Goal: Task Accomplishment & Management: Manage account settings

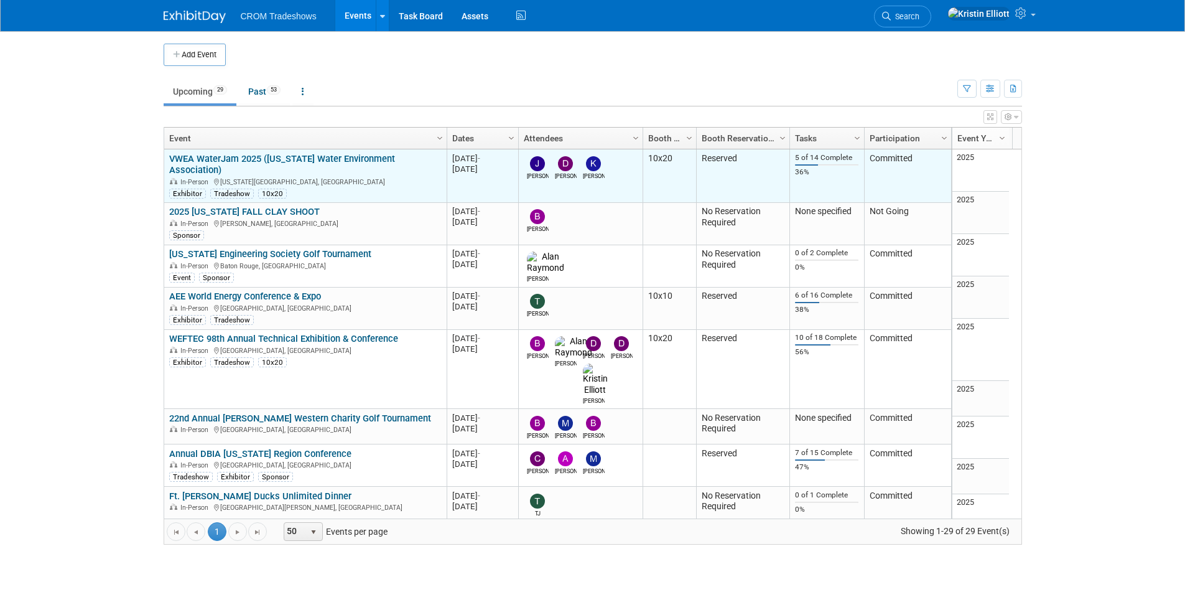
click at [333, 155] on link "VWEA WaterJam 2025 ([US_STATE] Water Environment Association)" at bounding box center [282, 164] width 226 height 23
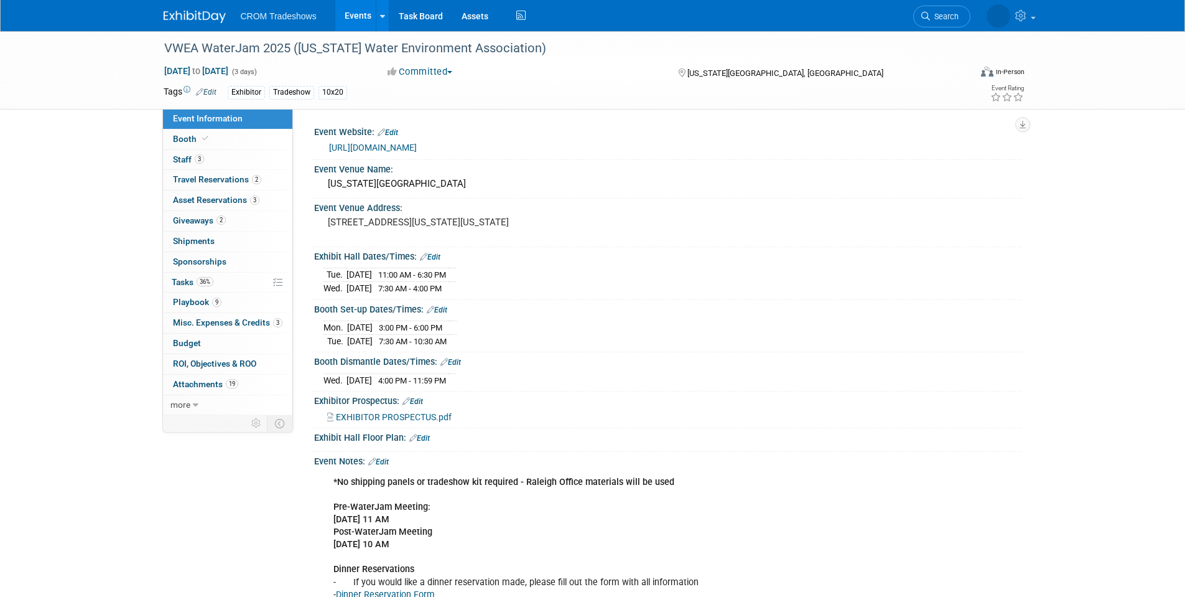
drag, startPoint x: 253, startPoint y: 461, endPoint x: 246, endPoint y: 462, distance: 6.3
click at [253, 461] on div "Event Information Event Info Booth Booth 3 Staff 3 Staff 2 Travel Reservations …" at bounding box center [592, 365] width 877 height 668
click at [157, 479] on div "Event Information Event Info Booth Booth 3 Staff 3 Staff 2 Travel Reservations …" at bounding box center [592, 365] width 877 height 668
click at [349, 17] on link "Events" at bounding box center [357, 15] width 45 height 31
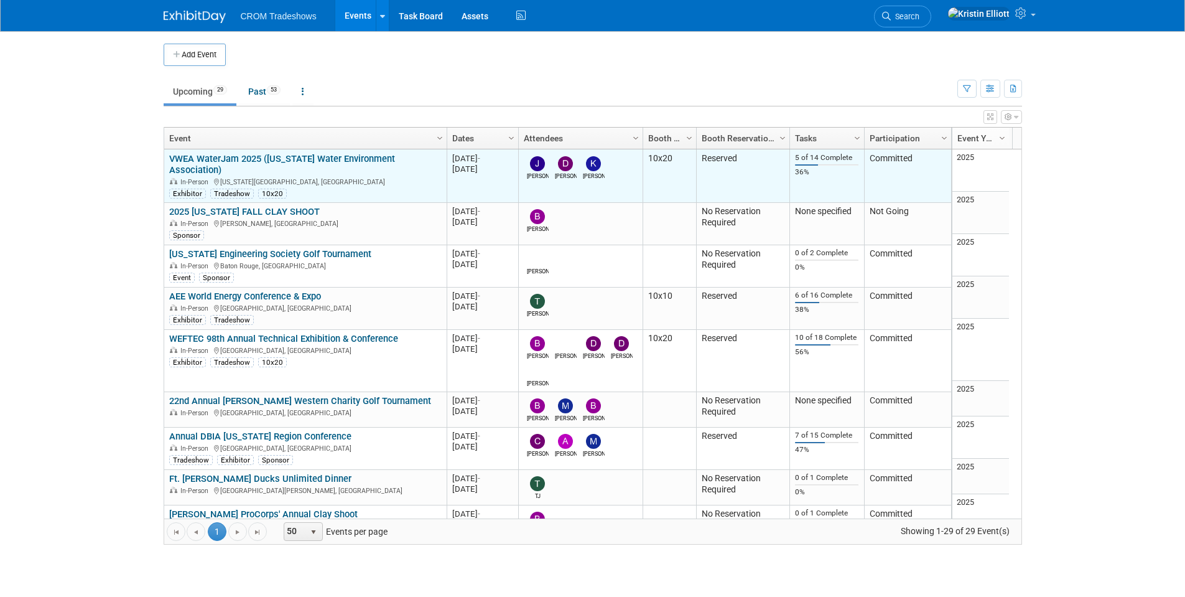
click at [310, 159] on link "VWEA WaterJam 2025 ([US_STATE] Water Environment Association)" at bounding box center [282, 164] width 226 height 23
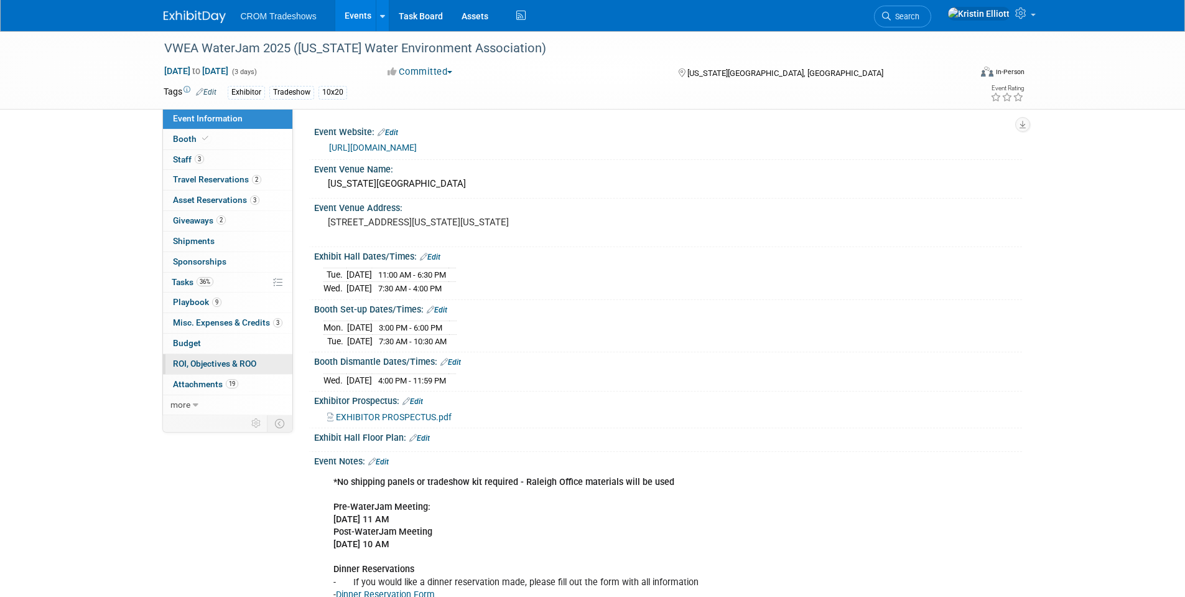
click at [228, 359] on span "ROI, Objectives & ROO 0" at bounding box center [214, 363] width 83 height 10
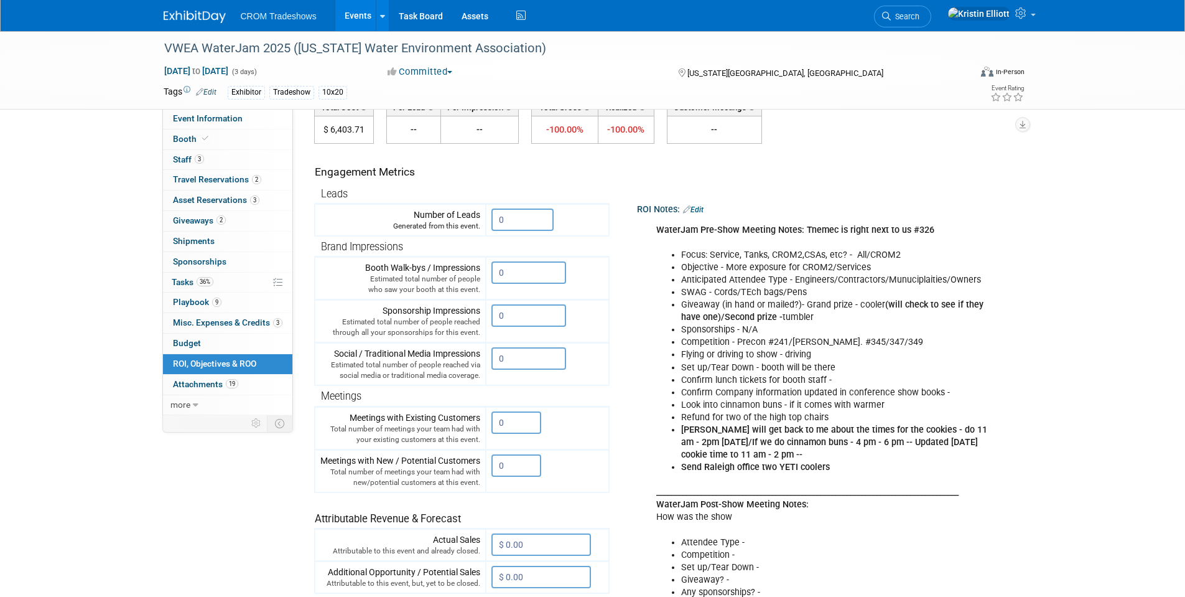
scroll to position [124, 0]
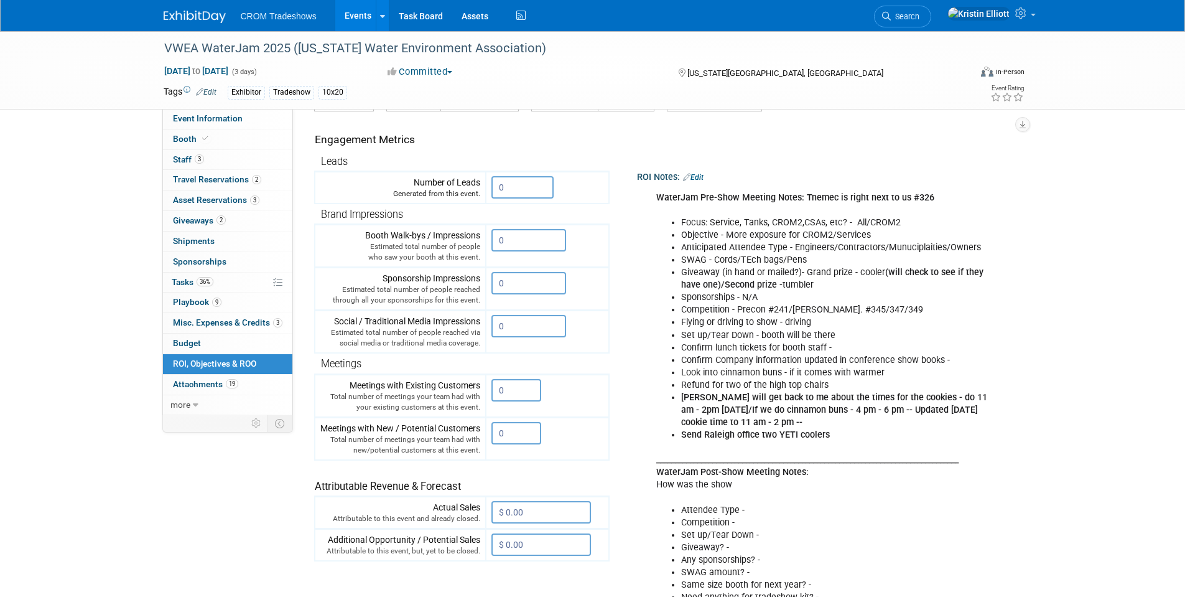
click at [701, 179] on link "Edit" at bounding box center [693, 177] width 21 height 9
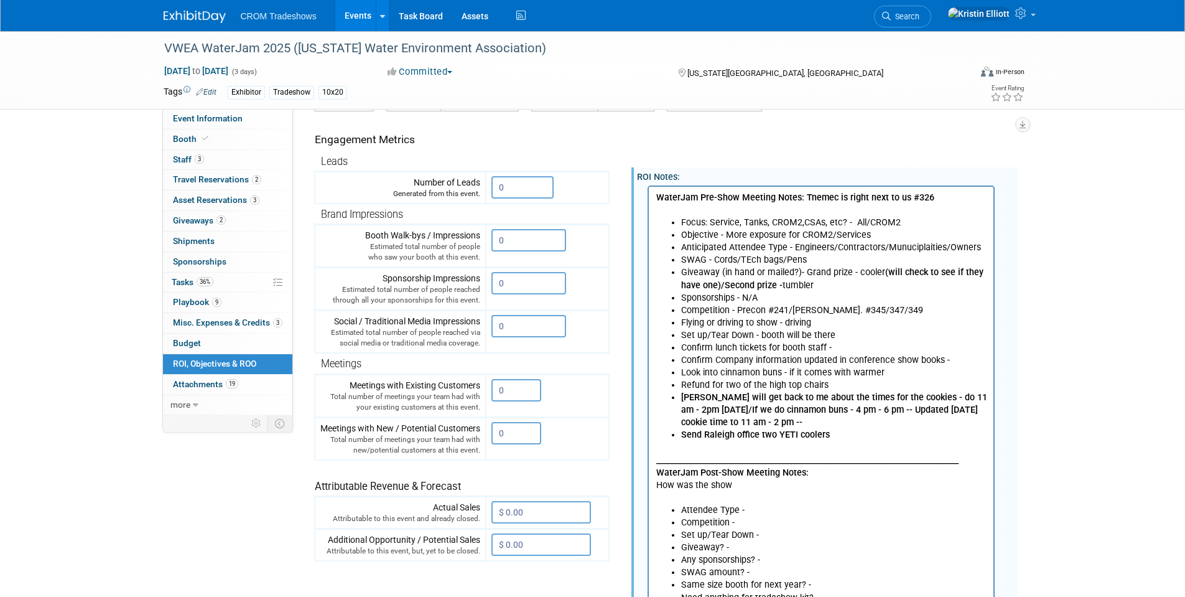
scroll to position [0, 0]
click at [835, 440] on body "WaterJam Pre-Show Meeting Notes: Tnemec is right next to us #326 Focus: Service…" at bounding box center [821, 403] width 332 height 425
click at [833, 434] on li "Send Raleigh office two YETI coolers" at bounding box center [834, 434] width 306 height 12
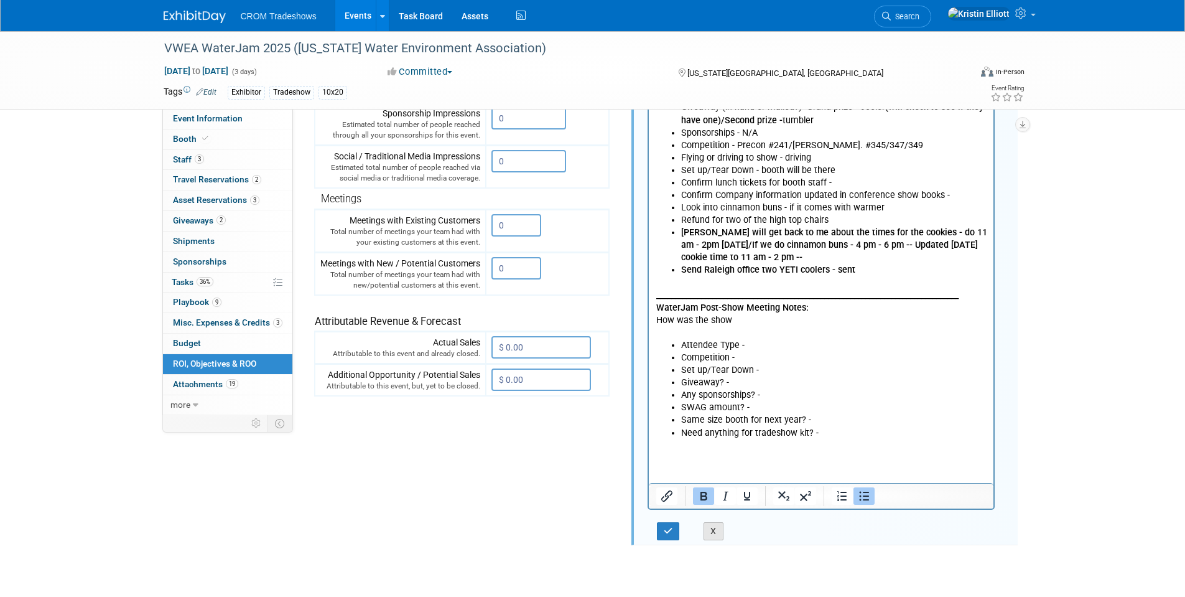
scroll to position [311, 0]
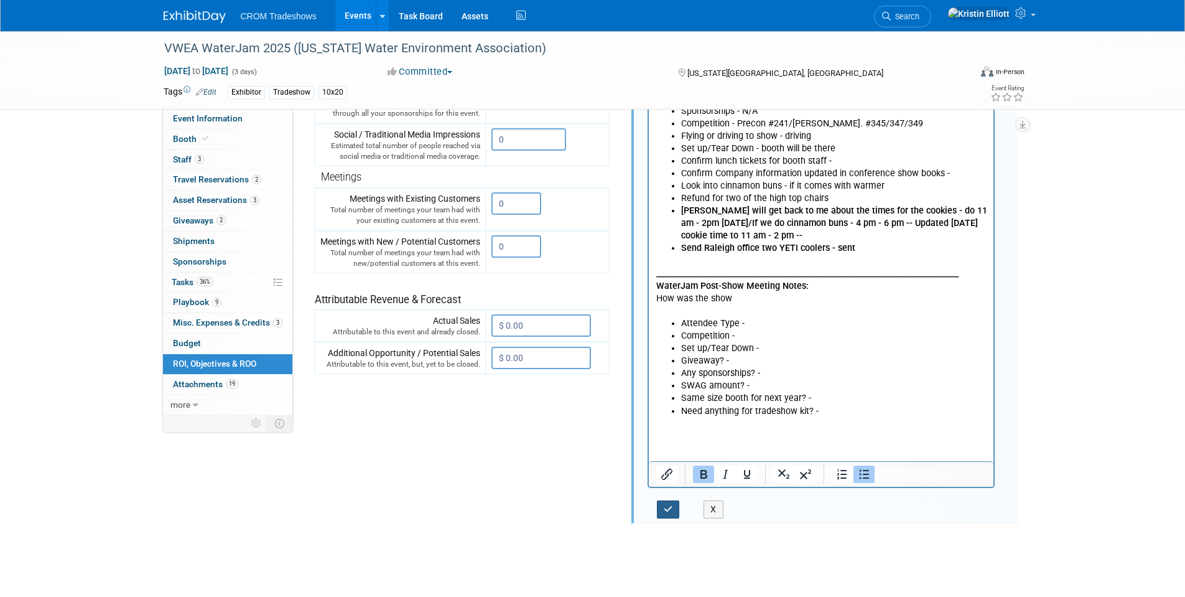
click at [677, 515] on button "button" at bounding box center [668, 509] width 23 height 18
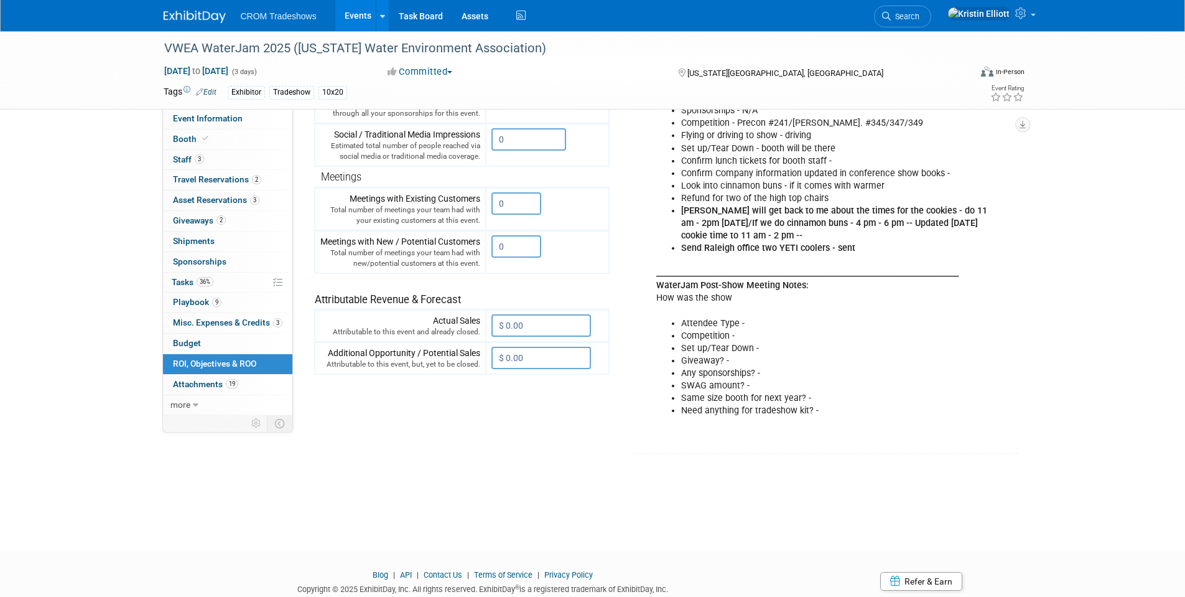
click at [800, 279] on div "WaterJam Pre-Show Meeting Notes: Tnemec is right next to us #326 Focus: Service…" at bounding box center [822, 217] width 348 height 437
click at [797, 290] on b "_______________________________________________________________________________…" at bounding box center [807, 279] width 302 height 23
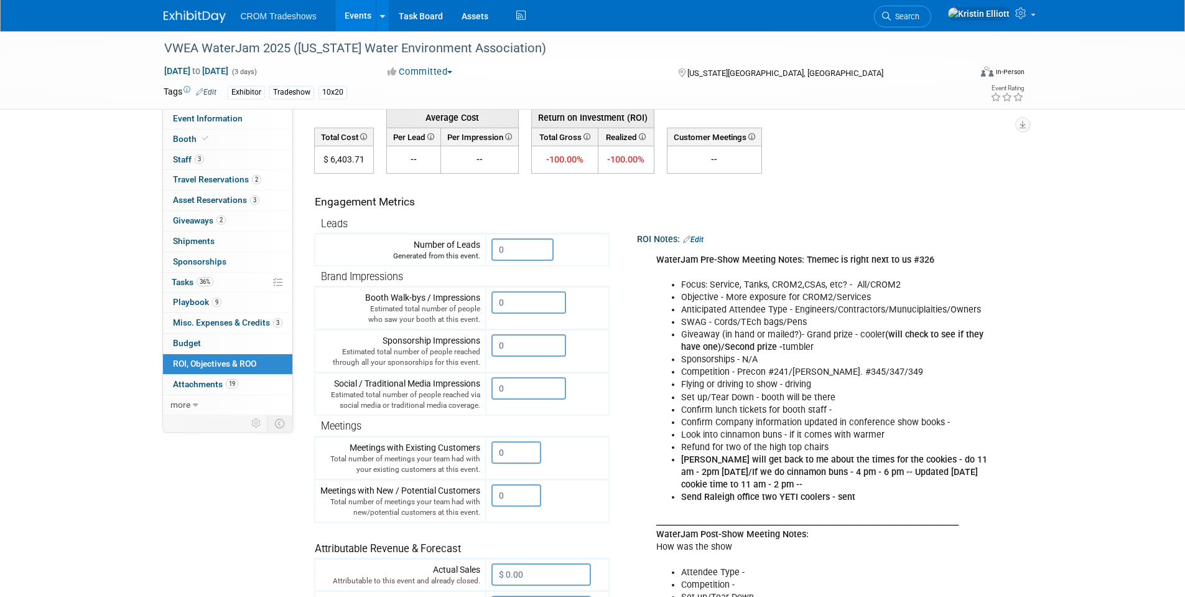
click at [709, 241] on div "ROI Notes: Edit" at bounding box center [827, 238] width 381 height 16
click at [704, 241] on link "Edit" at bounding box center [693, 239] width 21 height 9
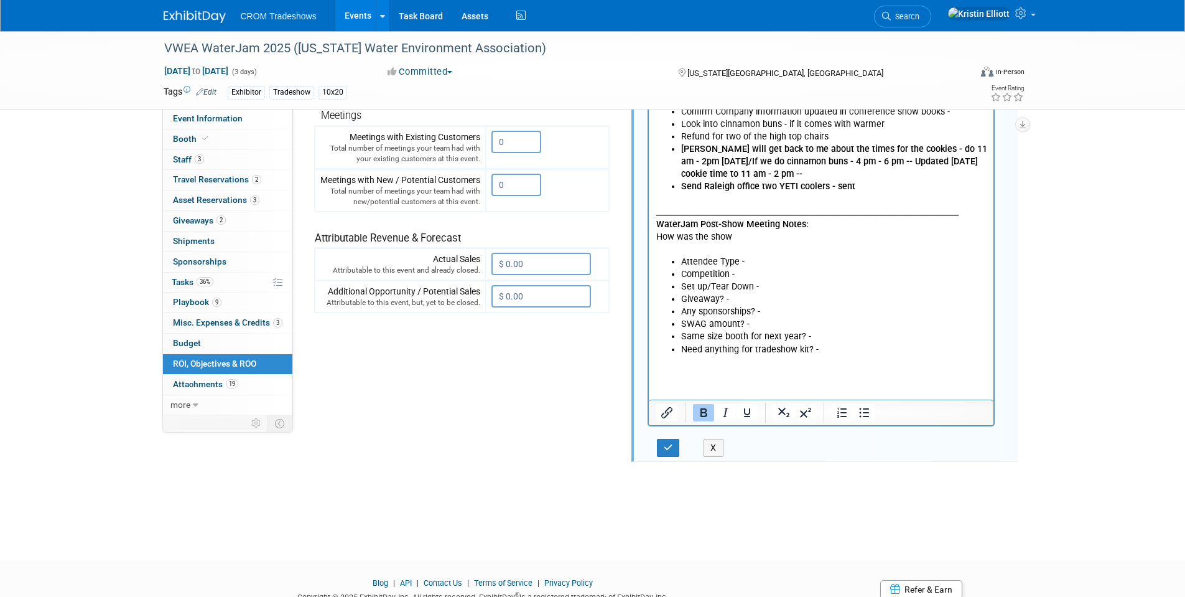
scroll to position [373, 0]
click at [813, 343] on li "Need anything for tradeshow kit? -" at bounding box center [834, 349] width 306 height 12
click at [819, 343] on li "Need anything for tradeshow kit? -" at bounding box center [834, 349] width 306 height 12
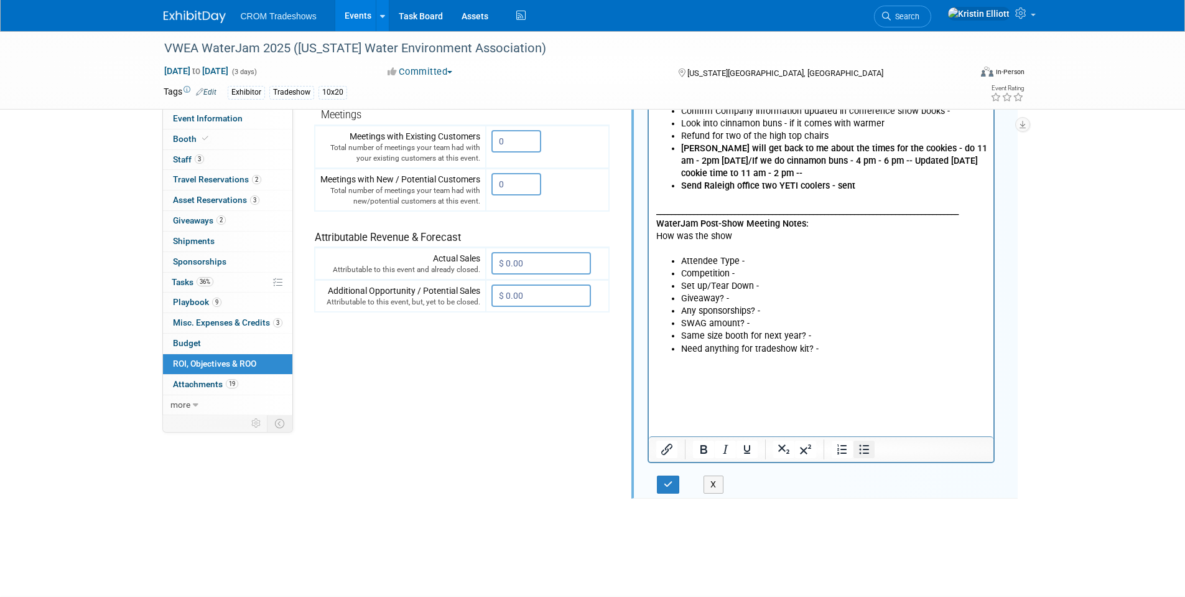
click at [861, 454] on icon "Bullet list" at bounding box center [864, 448] width 10 height 9
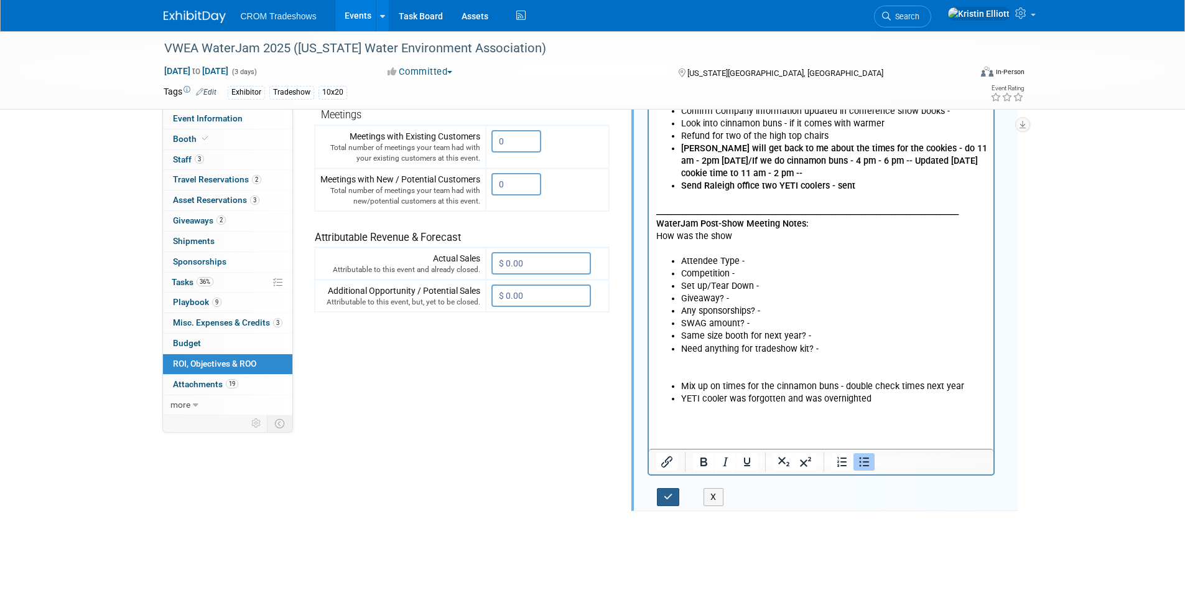
click at [678, 502] on button "button" at bounding box center [668, 497] width 23 height 18
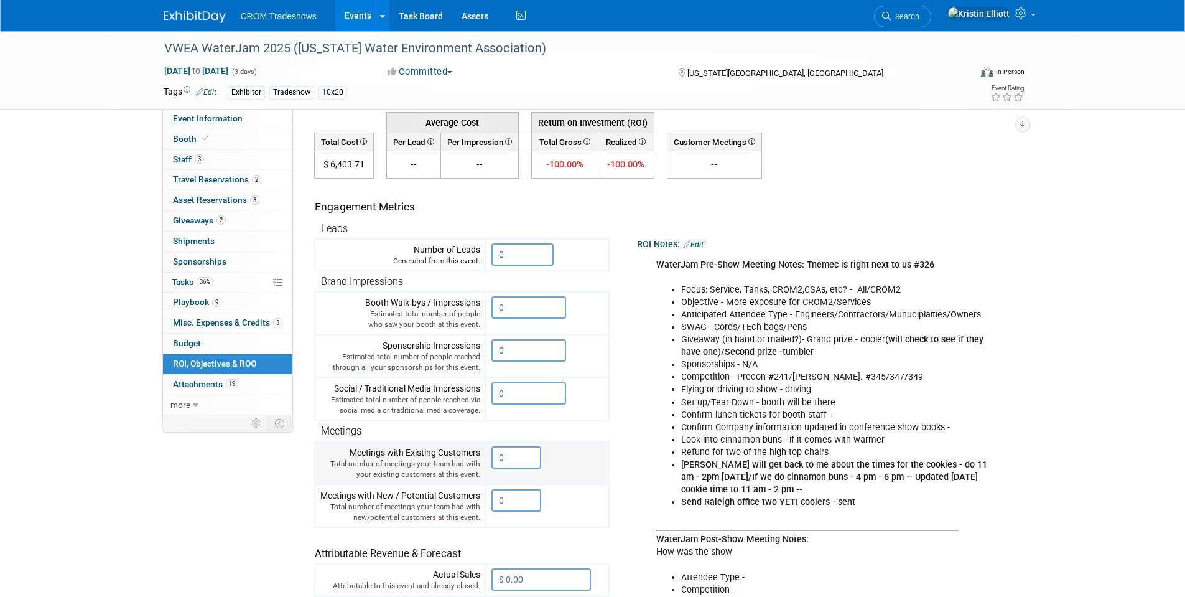
scroll to position [0, 0]
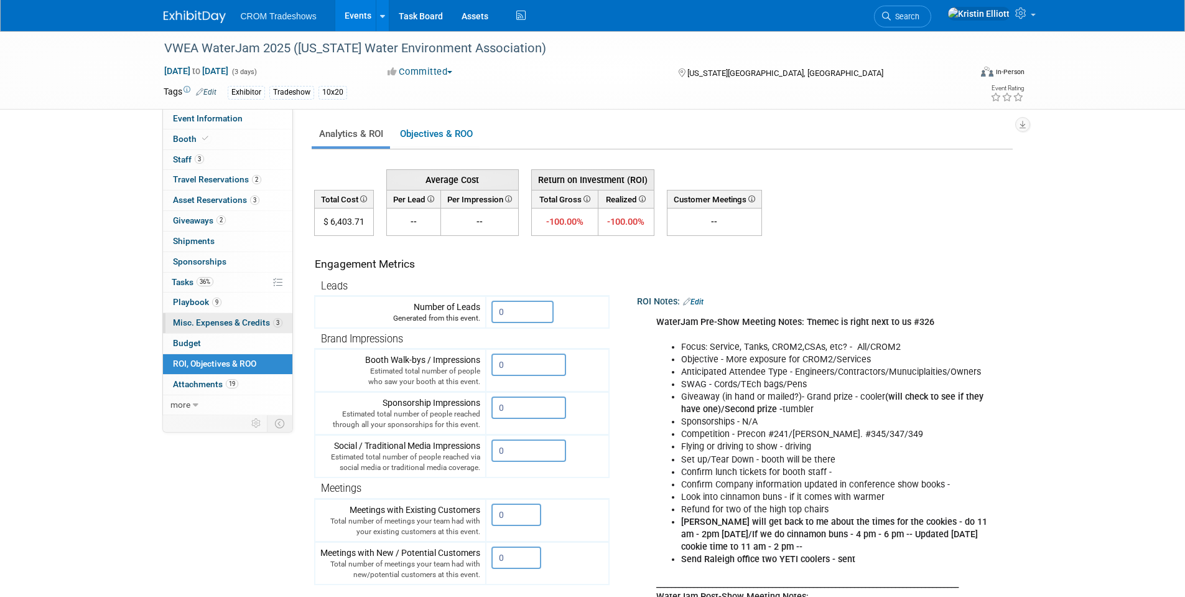
click at [215, 317] on span "Misc. Expenses & Credits 3" at bounding box center [227, 322] width 109 height 10
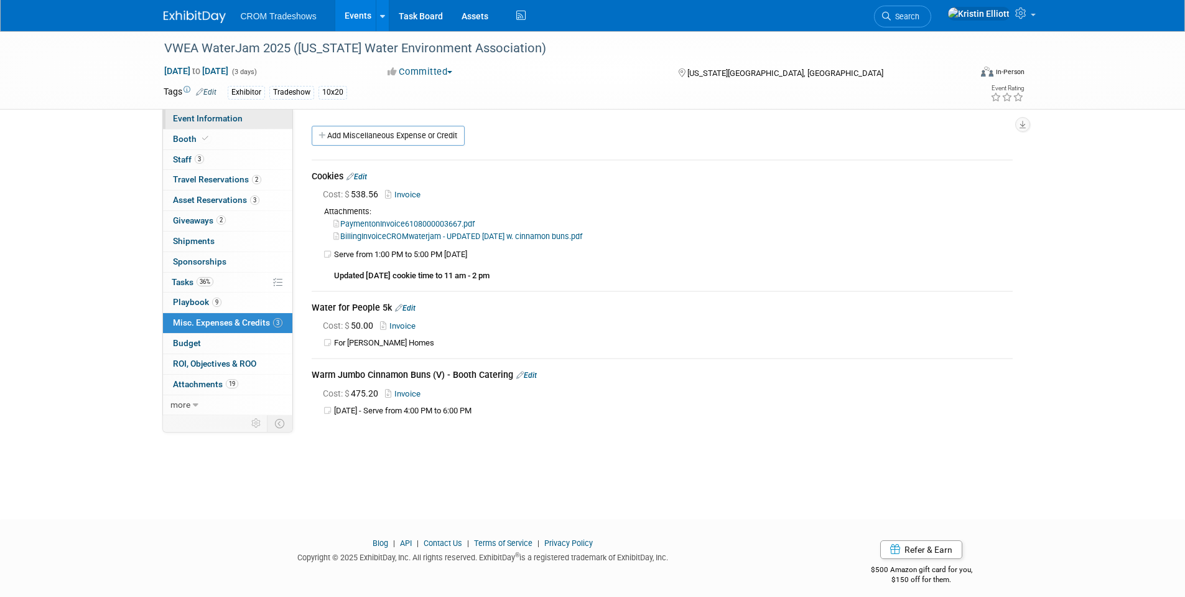
click at [220, 119] on span "Event Information" at bounding box center [208, 118] width 70 height 10
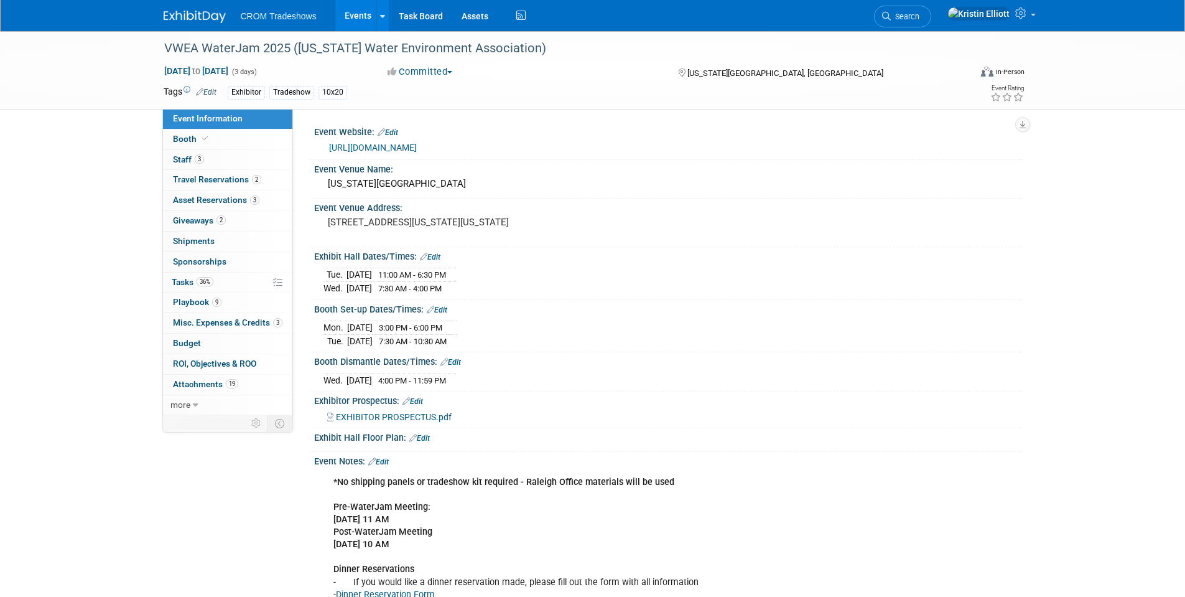
click at [353, 14] on link "Events" at bounding box center [357, 15] width 45 height 31
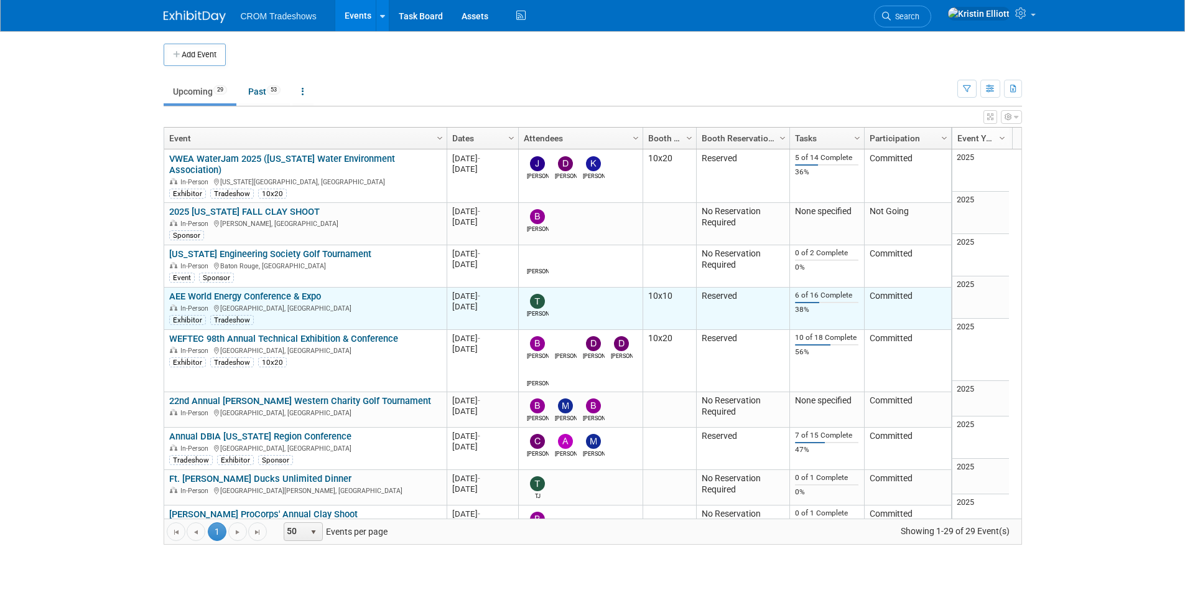
drag, startPoint x: 130, startPoint y: 286, endPoint x: 212, endPoint y: 314, distance: 86.2
click at [131, 286] on body "CROM Tradeshows Events Add Event Bulk Upload Events Shareable Event Boards Rece…" at bounding box center [592, 298] width 1185 height 597
click at [218, 291] on link "AEE World Energy Conference & Expo" at bounding box center [245, 296] width 152 height 11
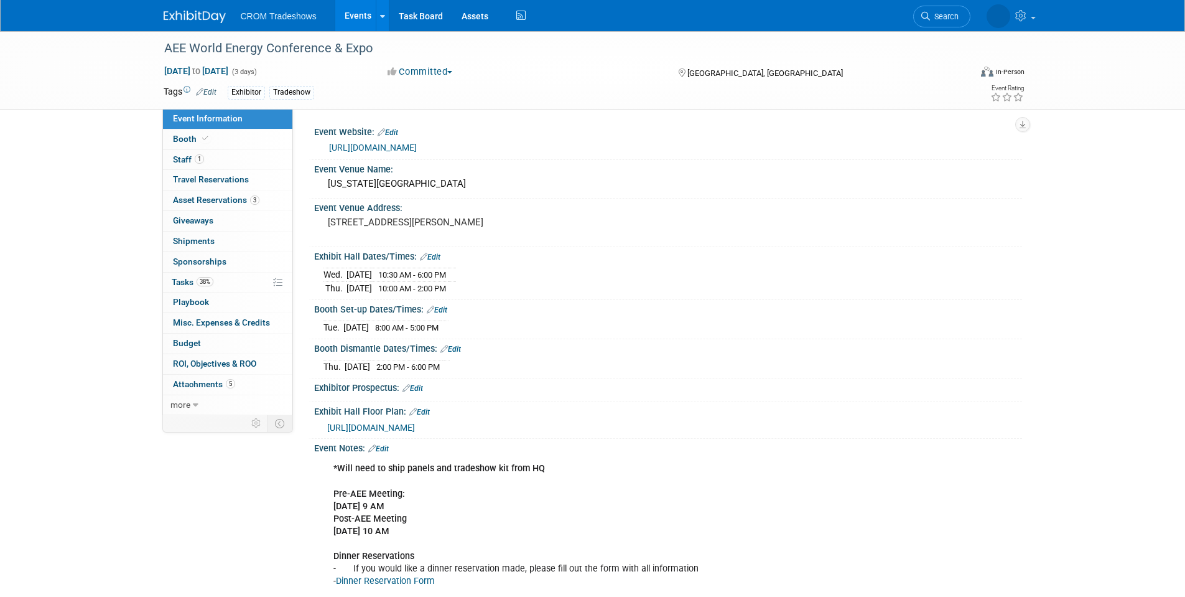
click at [236, 445] on div "Event Information Event Info Booth Booth 1 Staff 1 Staff 0 Travel Reservations …" at bounding box center [592, 371] width 877 height 680
click at [228, 448] on div "Event Information Event Info Booth Booth 1 Staff 1 Staff 0 Travel Reservations …" at bounding box center [592, 371] width 877 height 680
click at [253, 366] on span "ROI, Objectives & ROO 0" at bounding box center [214, 363] width 83 height 10
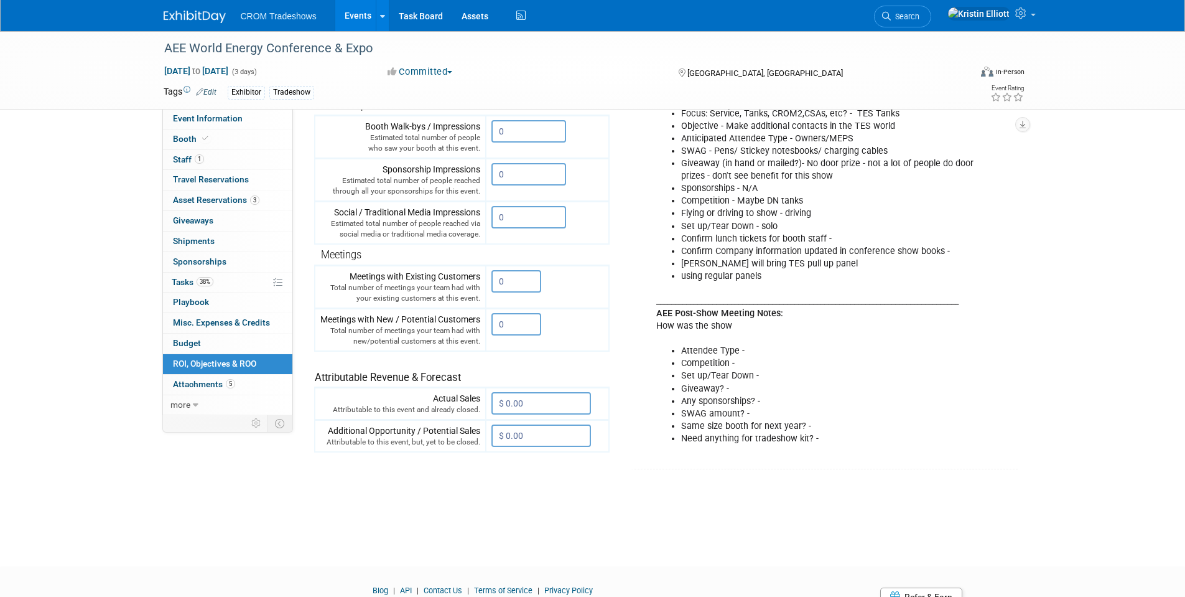
scroll to position [290, 0]
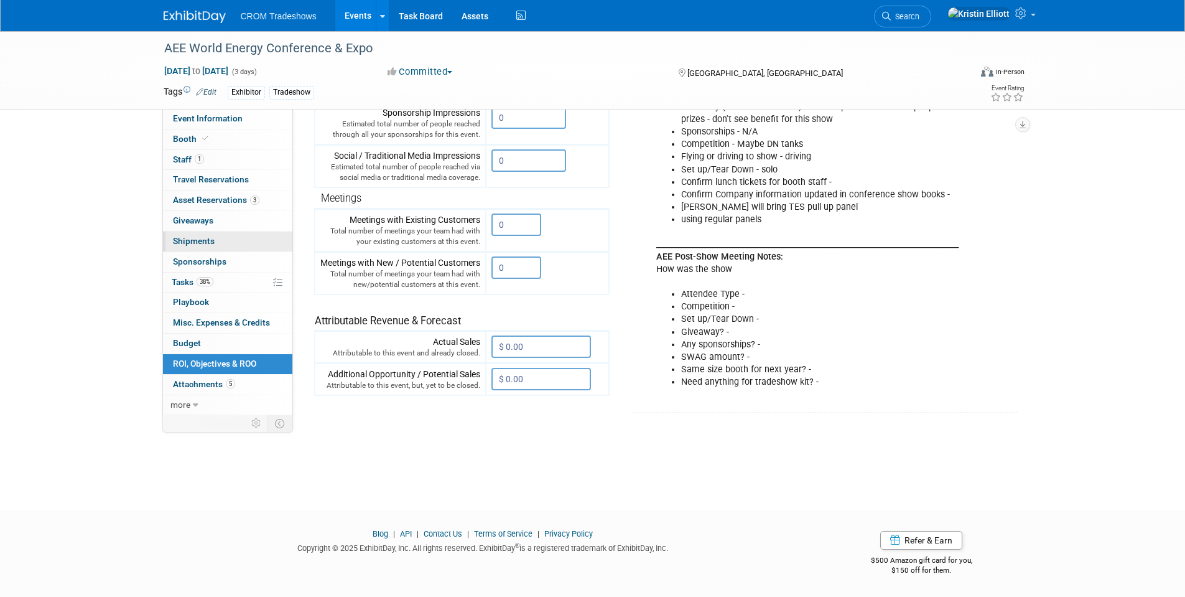
click at [211, 246] on link "0 Shipments 0" at bounding box center [227, 241] width 129 height 20
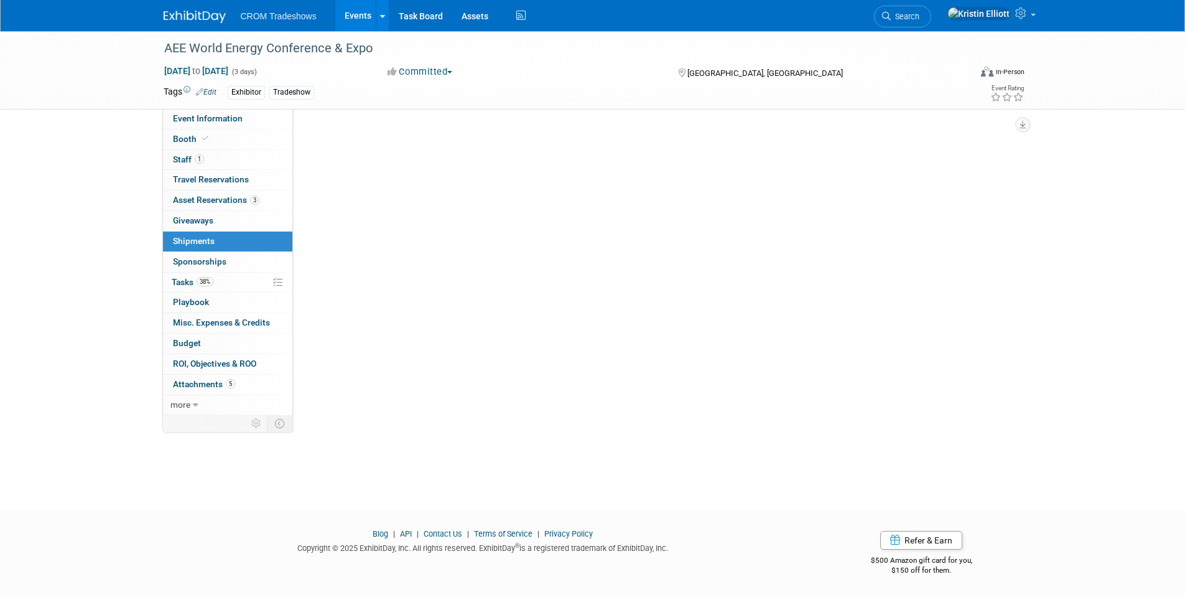
scroll to position [0, 0]
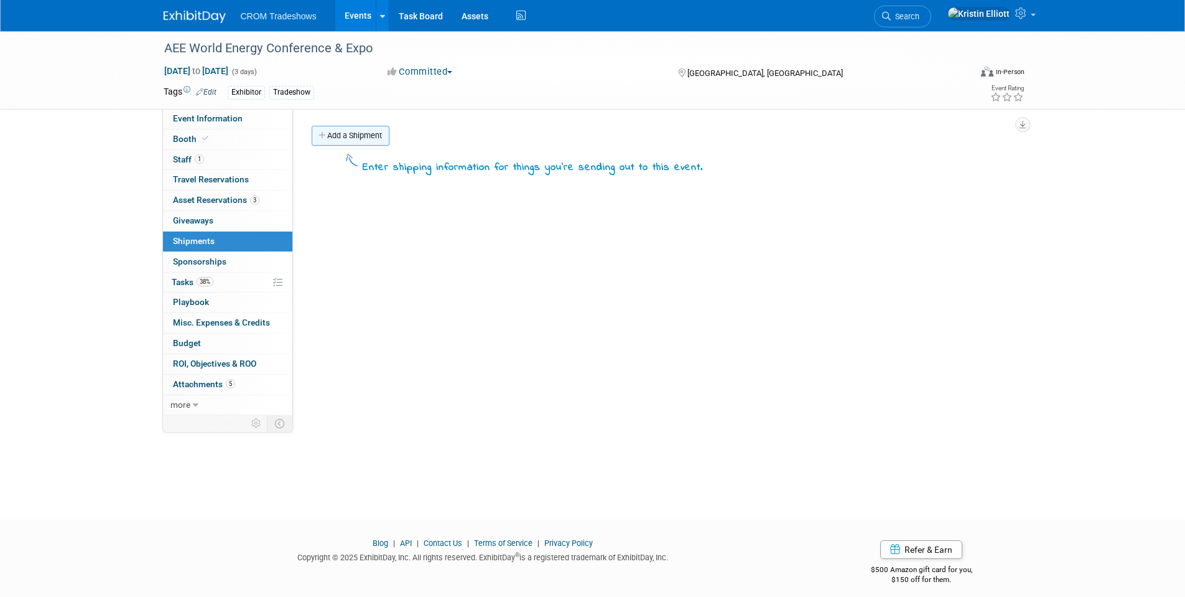
click at [345, 133] on link "Add a Shipment" at bounding box center [351, 136] width 78 height 20
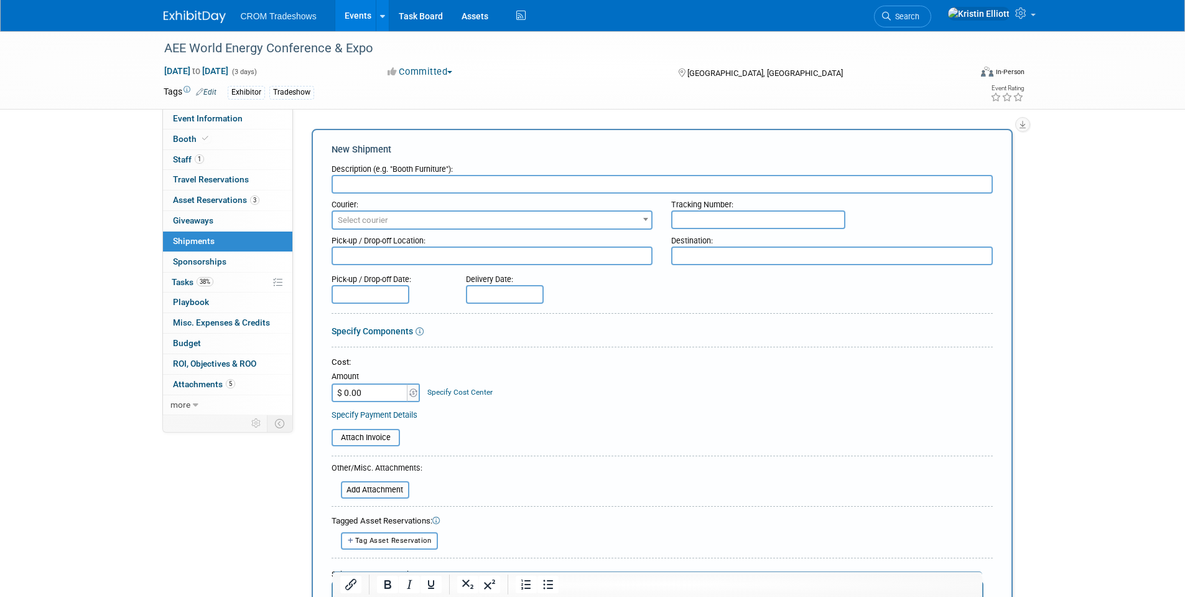
click at [385, 179] on input "text" at bounding box center [662, 184] width 661 height 19
click at [368, 184] on input "text" at bounding box center [662, 184] width 661 height 19
type input ":"
type input "C"
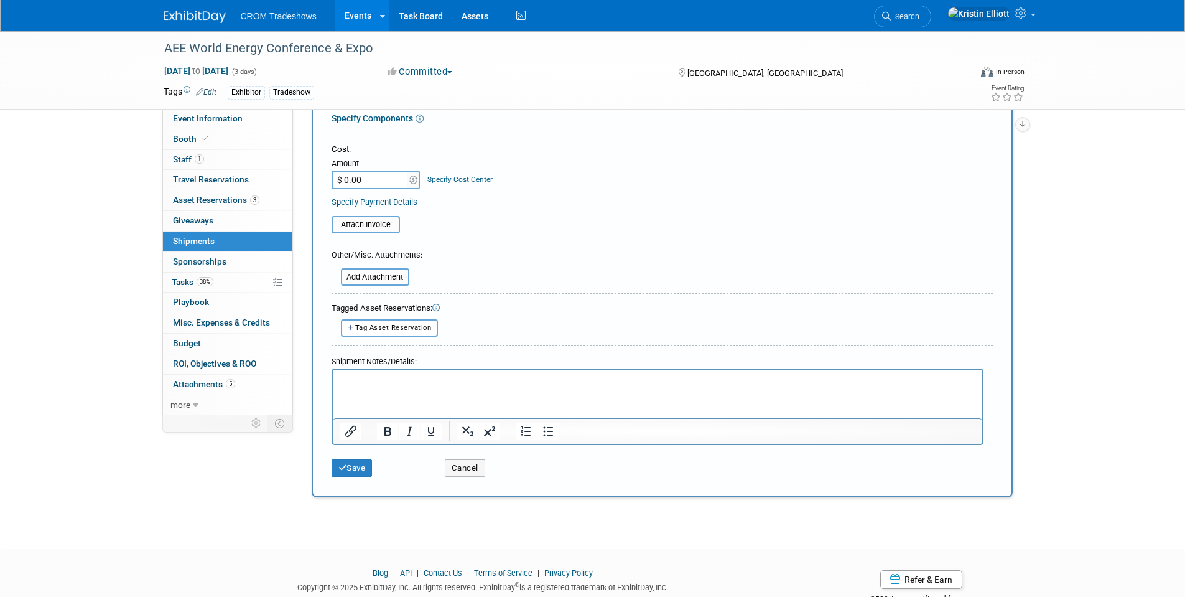
scroll to position [237, 0]
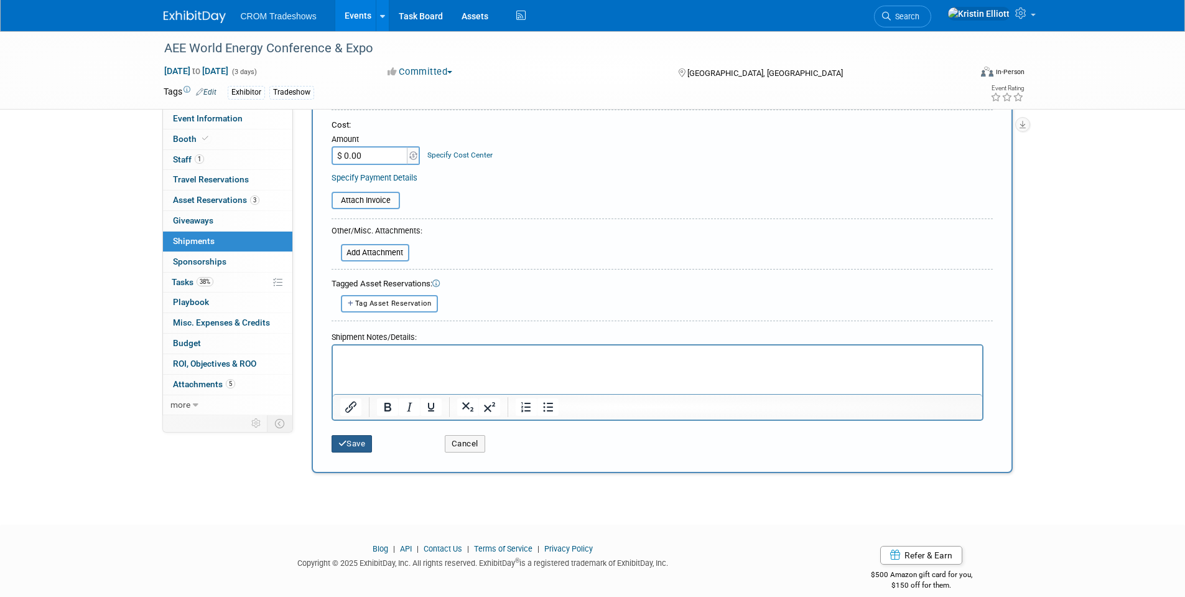
type input "Shipment with US Express"
click at [360, 445] on button "Save" at bounding box center [352, 443] width 41 height 17
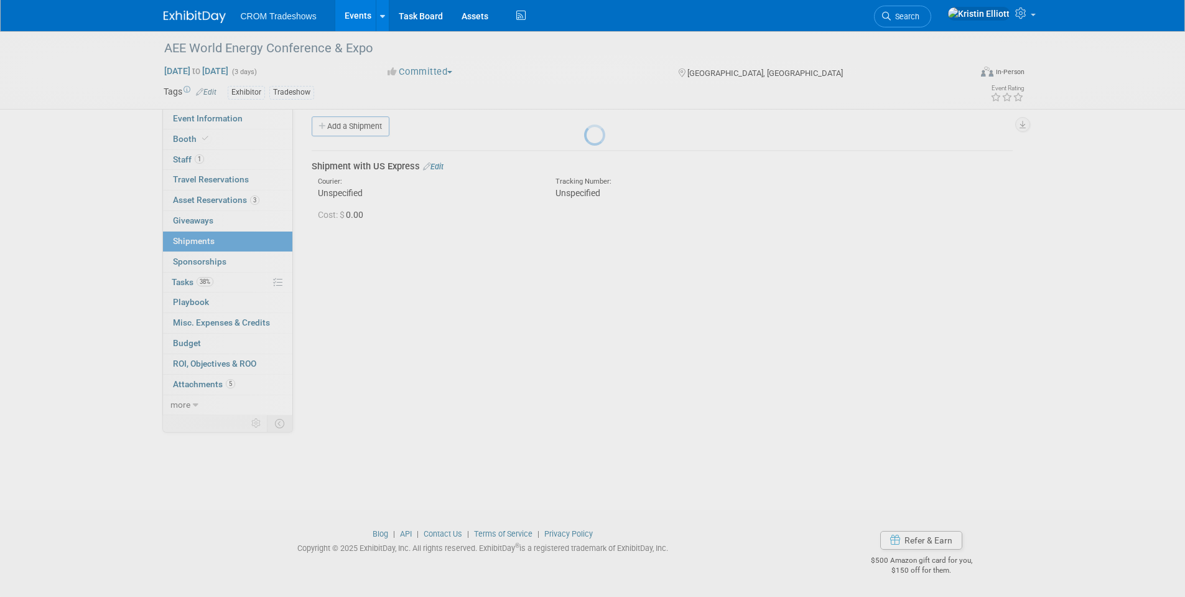
scroll to position [9, 0]
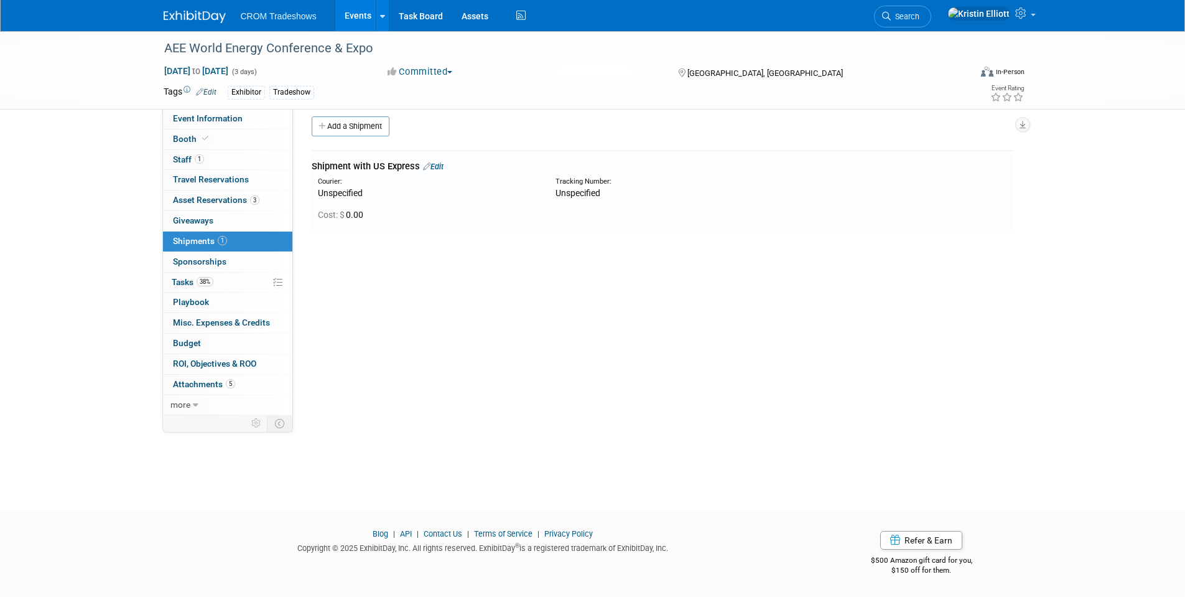
click at [440, 166] on link "Edit" at bounding box center [433, 166] width 21 height 9
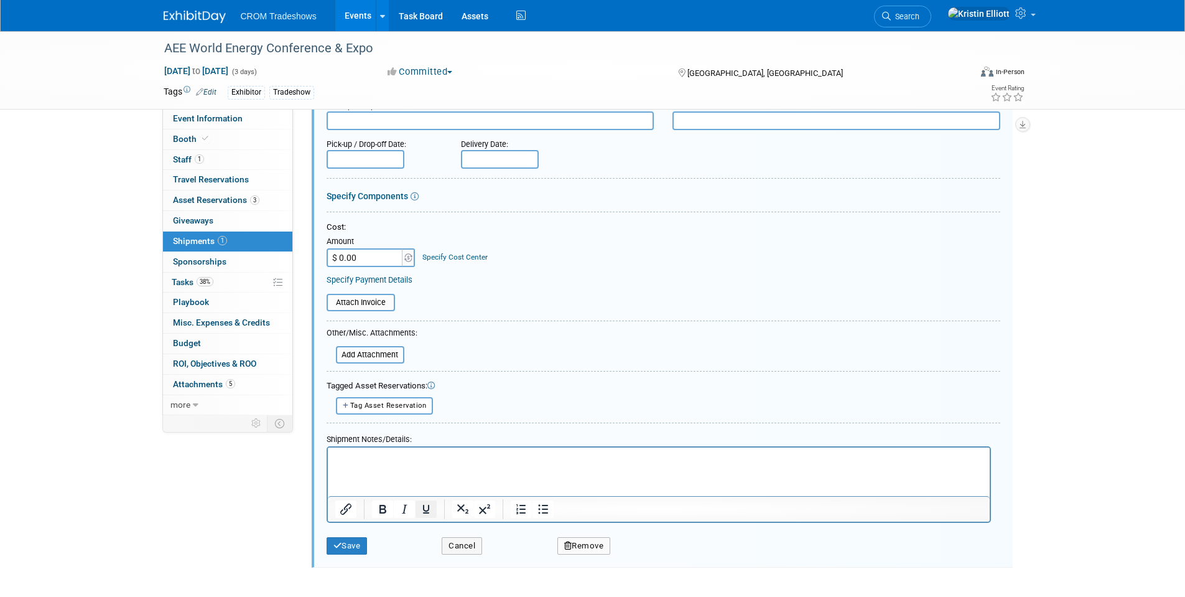
scroll to position [205, 0]
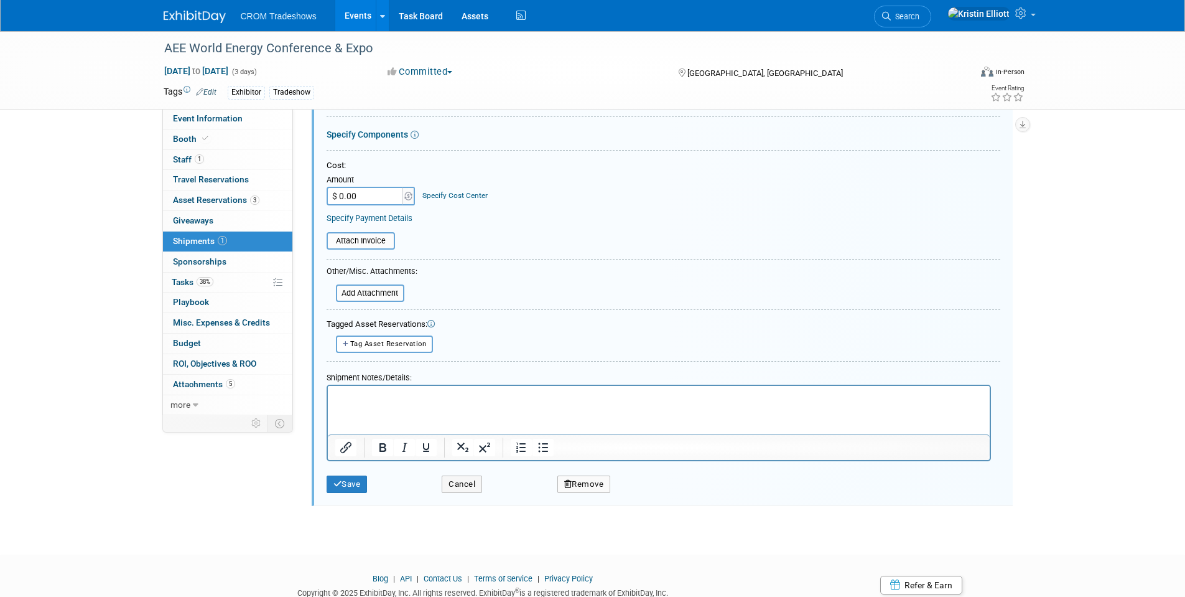
click at [384, 397] on p "Rich Text Area. Press ALT-0 for help." at bounding box center [659, 396] width 648 height 12
click at [383, 396] on p "Rich Text Area. Press ALT-0 for help." at bounding box center [659, 396] width 648 height 12
click at [383, 394] on p "Rich Text Area. Press ALT-0 for help." at bounding box center [659, 396] width 648 height 12
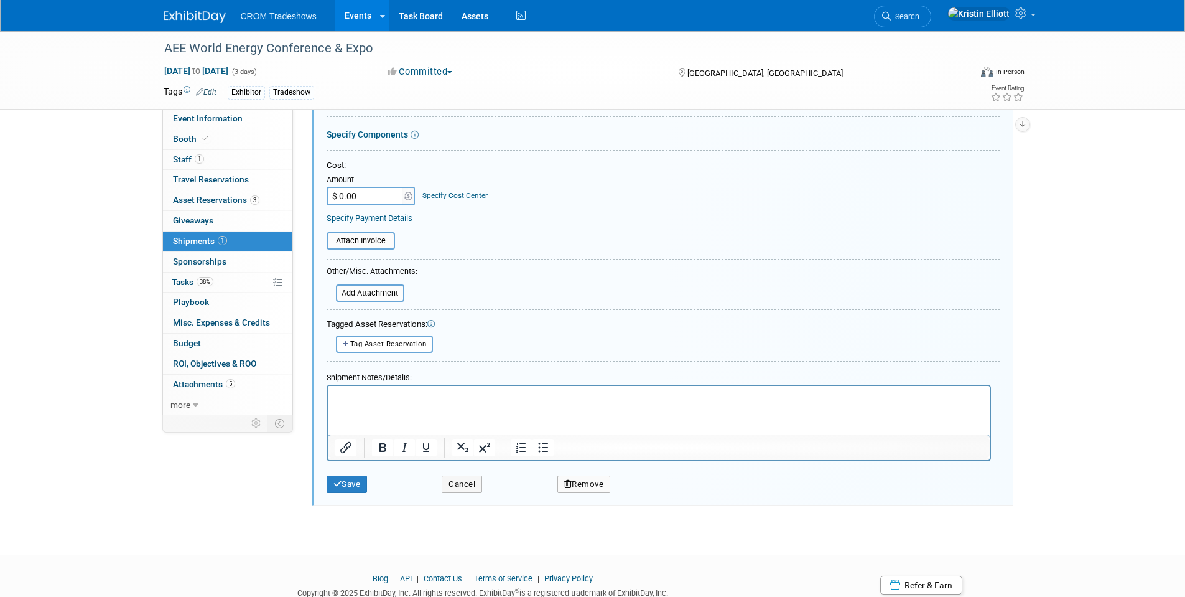
click at [382, 392] on p "Rich Text Area. Press ALT-0 for help." at bounding box center [659, 396] width 648 height 12
click at [372, 397] on p "Rich Text Area. Press ALT-0 for help." at bounding box center [659, 396] width 648 height 12
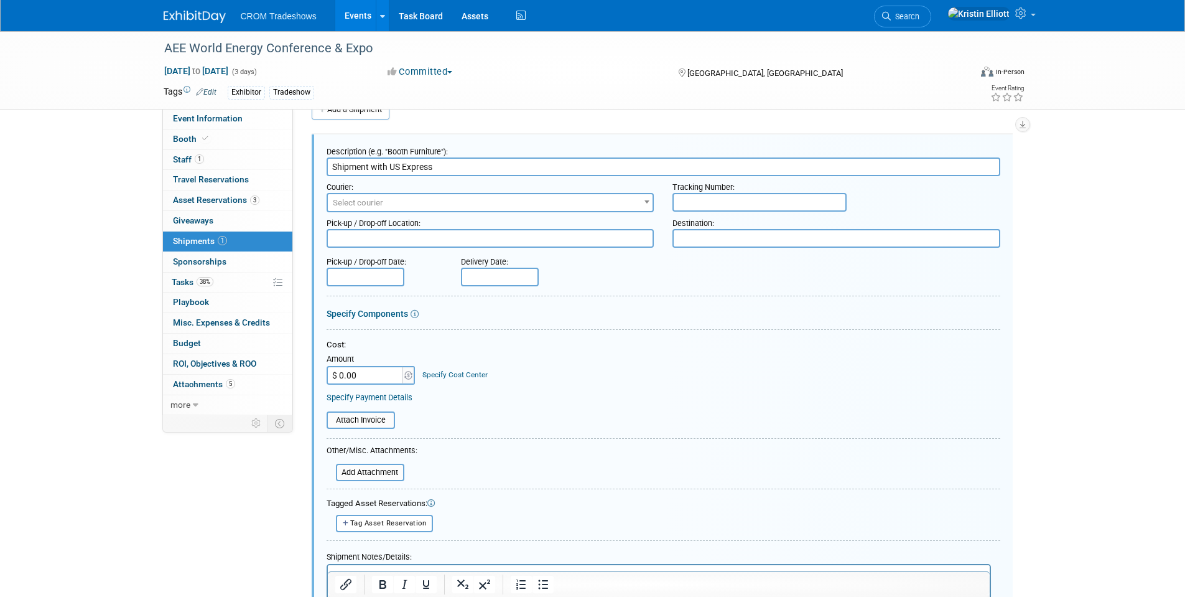
scroll to position [19, 0]
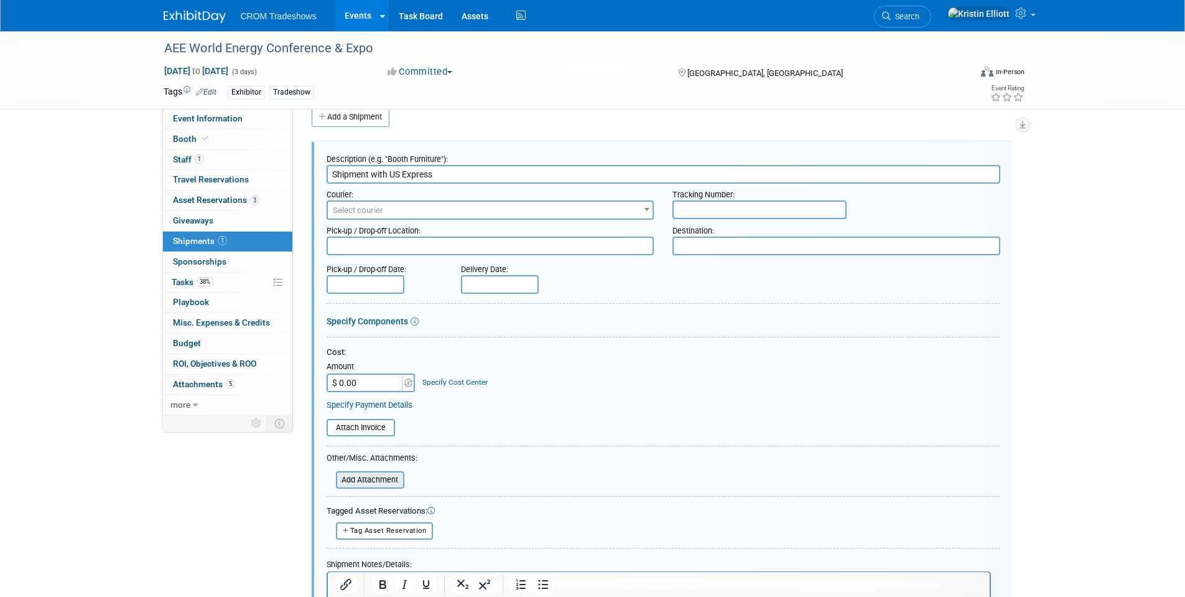
click at [358, 483] on input "file" at bounding box center [329, 479] width 148 height 15
click at [380, 214] on span "Select courier" at bounding box center [358, 209] width 50 height 9
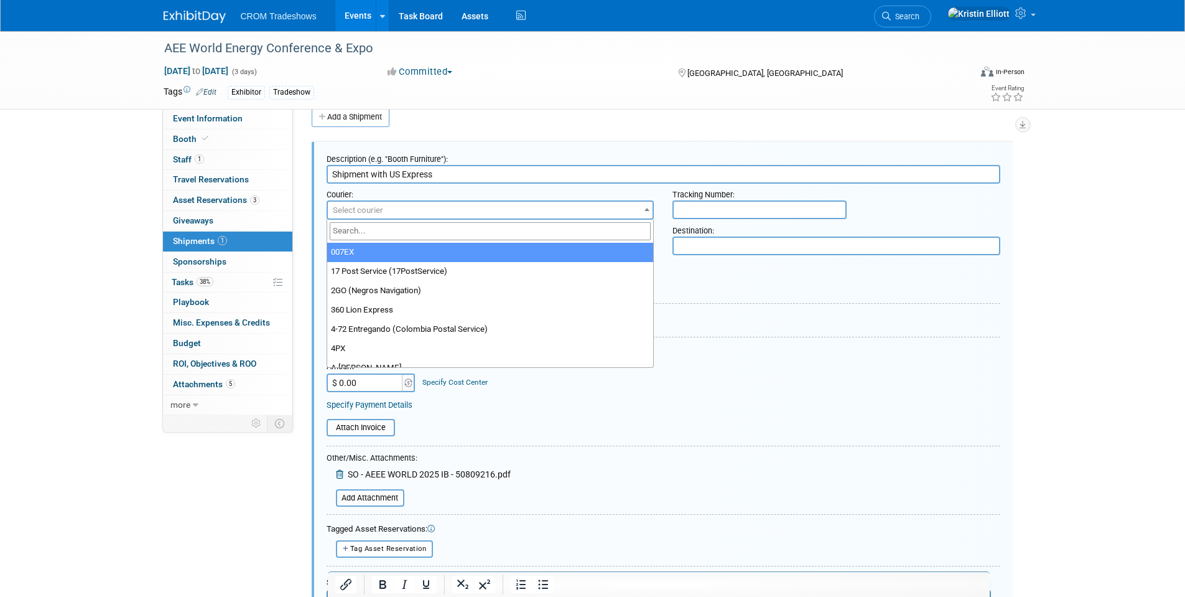
click at [362, 236] on input "search" at bounding box center [491, 231] width 322 height 18
type input "u"
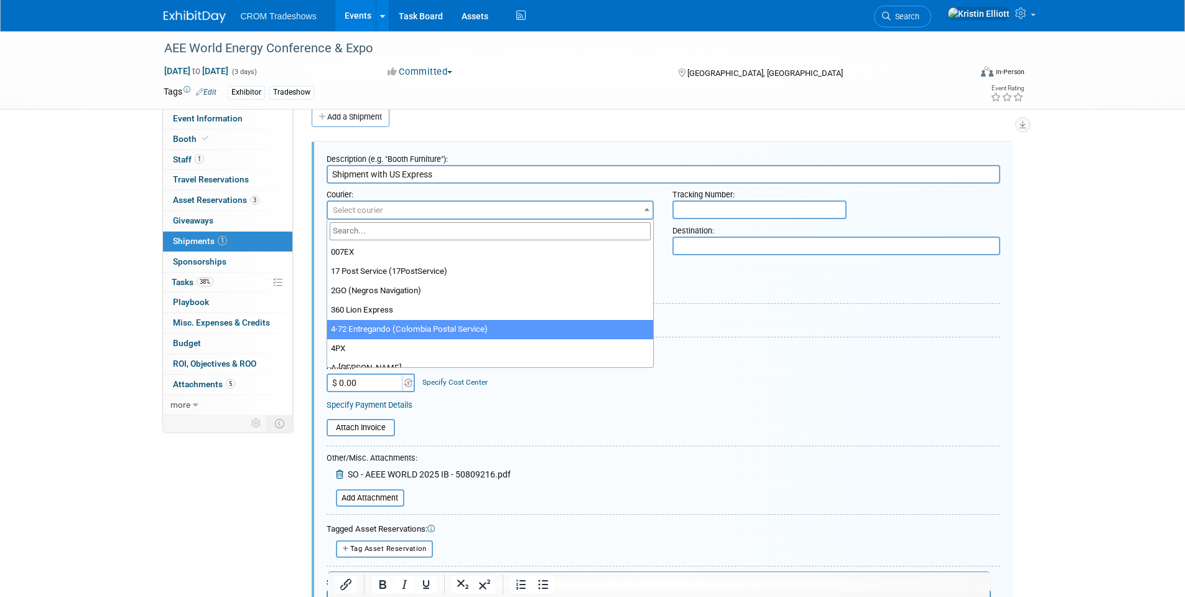
click at [745, 272] on div "Pick-up / Drop-off Date: Delivery Date:" at bounding box center [663, 275] width 692 height 35
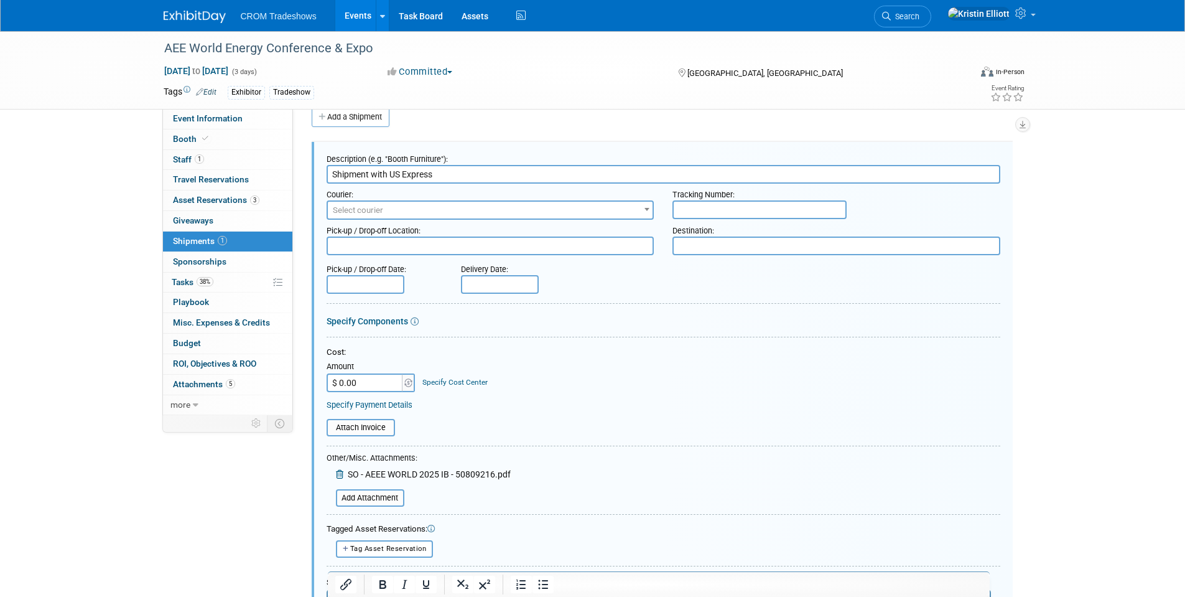
click at [740, 207] on input "text" at bounding box center [760, 209] width 174 height 19
paste input "Tracking Number: 50809216"
type input "Tracking Number: 50809216"
click at [709, 247] on textarea at bounding box center [837, 245] width 328 height 19
paste textarea "SHEPARD EXPO SVCS AEEE WORLD 2025 CROM CORP BOOTH #333 1790 MARIETTA BLVD NW AT…"
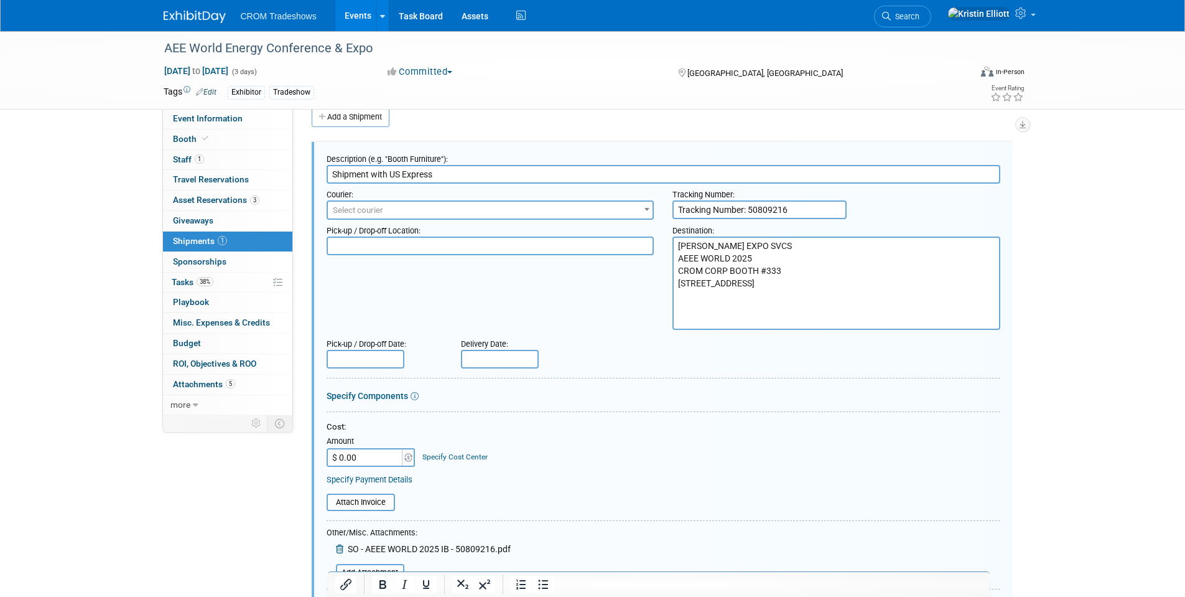
type textarea "SHEPARD EXPO SVCS AEEE WORLD 2025 CROM CORP BOOTH #333 1790 MARIETTA BLVD NW AT…"
click at [372, 365] on body "CROM Tradeshows Events Add Event Bulk Upload Events Shareable Event Boards Rece…" at bounding box center [592, 279] width 1185 height 597
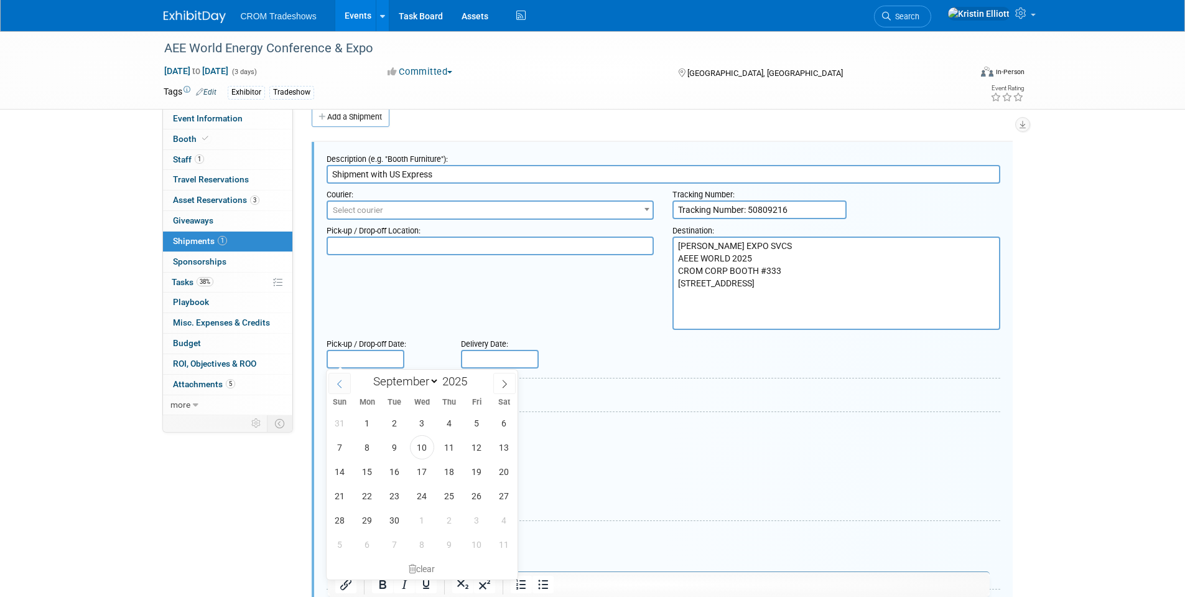
click at [349, 381] on span at bounding box center [339, 383] width 22 height 21
select select "7"
click at [398, 519] on span "26" at bounding box center [395, 520] width 24 height 24
type input "Aug 26, 2025"
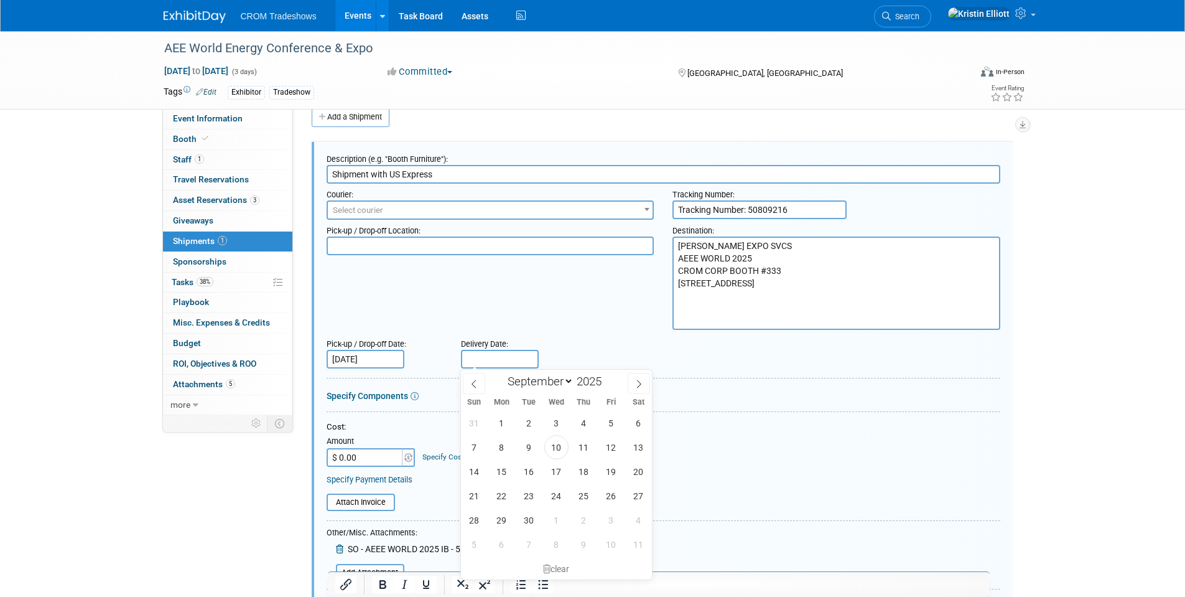
click at [495, 358] on input "text" at bounding box center [500, 359] width 78 height 19
click at [549, 419] on span "3" at bounding box center [556, 423] width 24 height 24
type input "Sep 3, 2025"
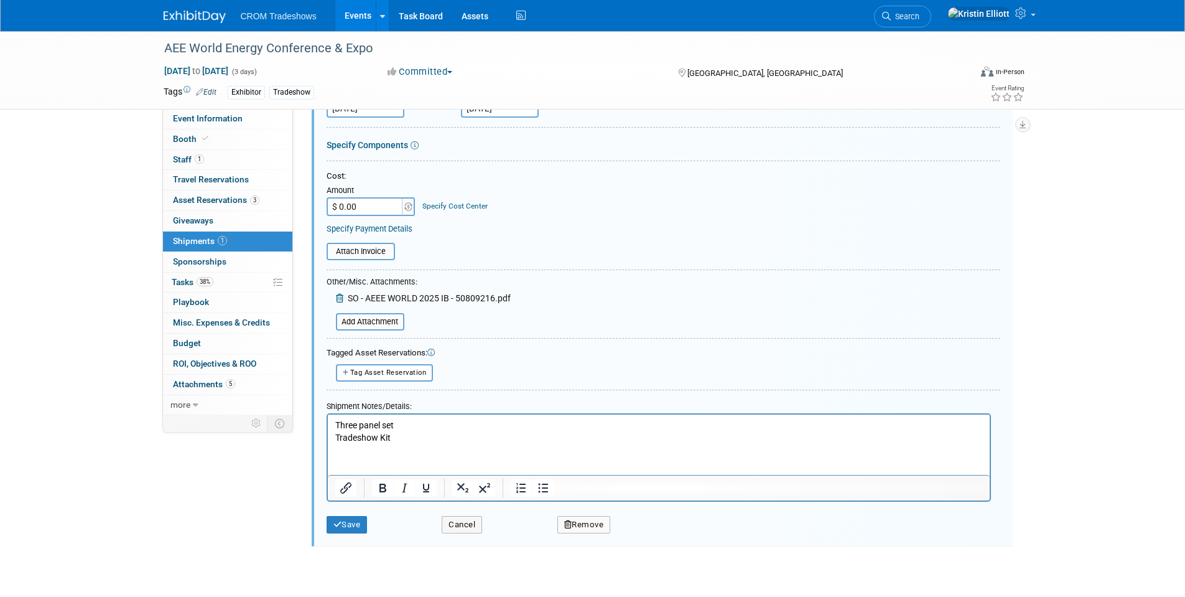
scroll to position [311, 0]
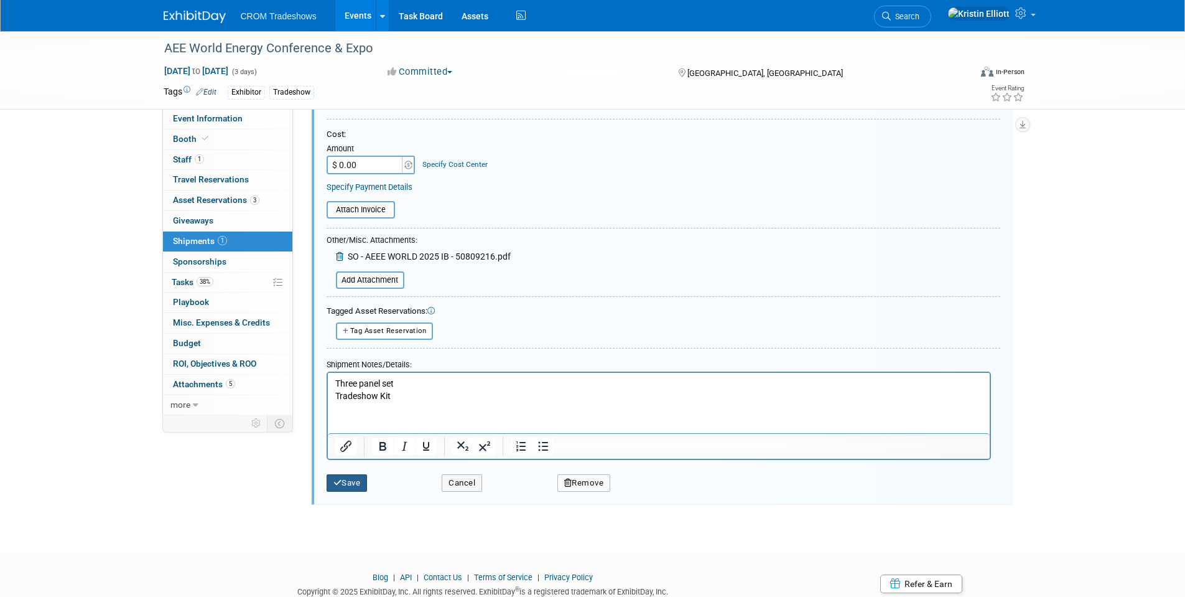
click at [363, 485] on button "Save" at bounding box center [347, 482] width 41 height 17
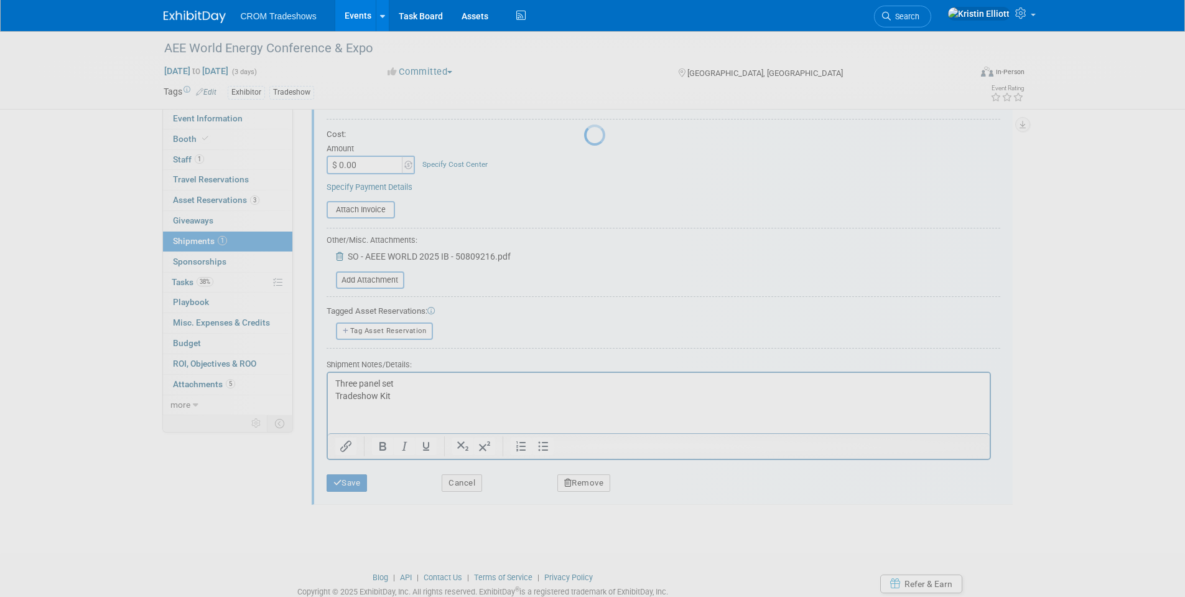
scroll to position [9, 0]
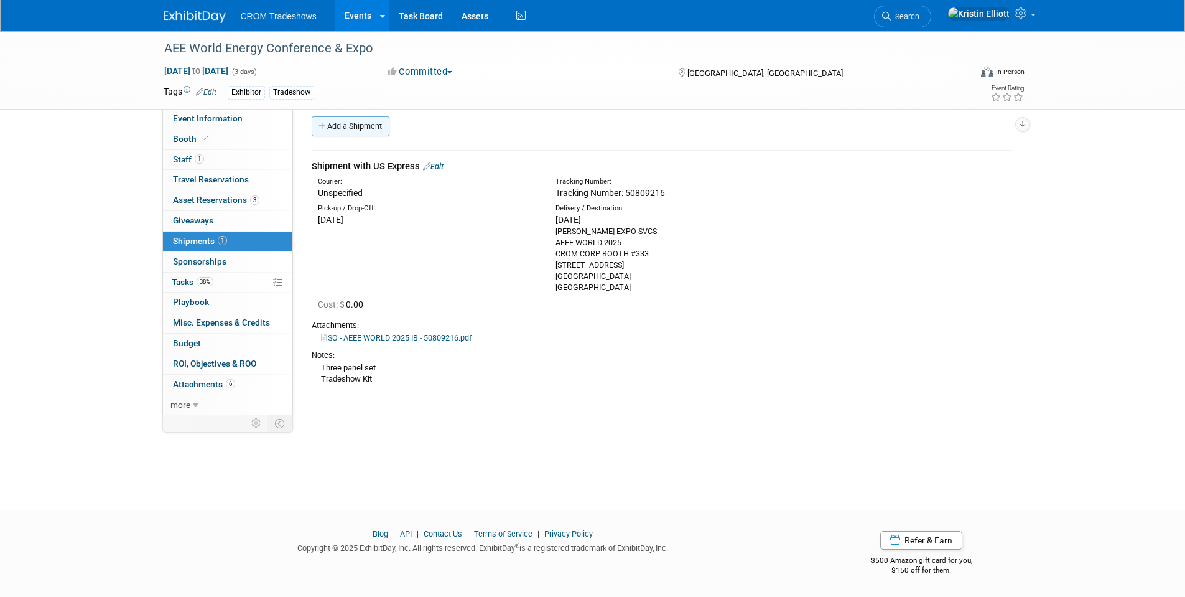
click at [353, 122] on link "Add a Shipment" at bounding box center [351, 126] width 78 height 20
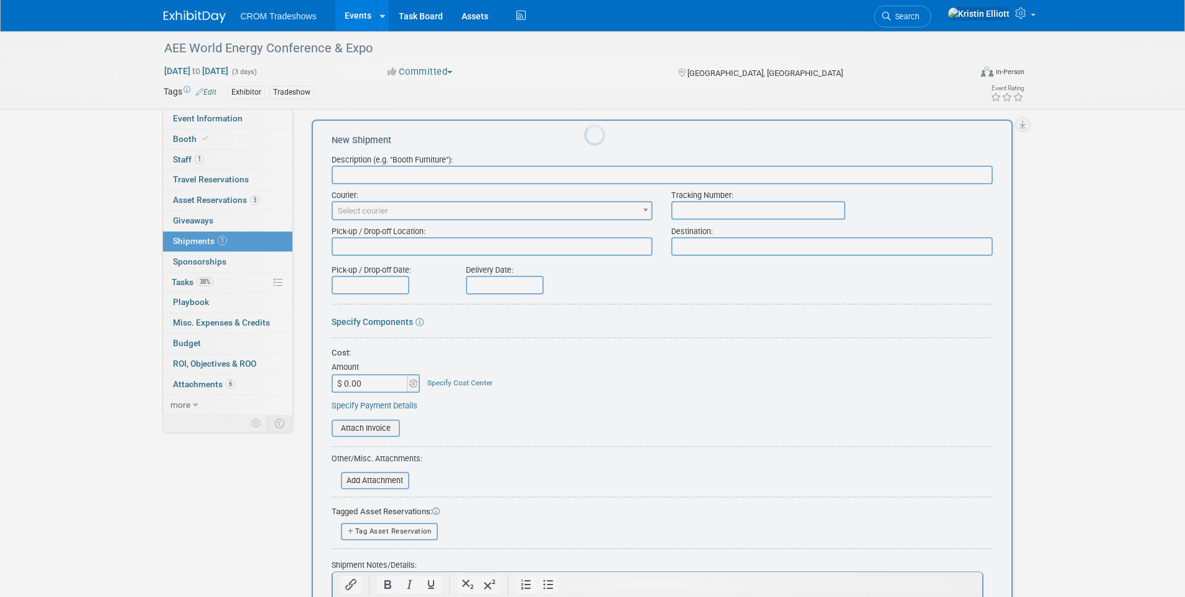
scroll to position [0, 0]
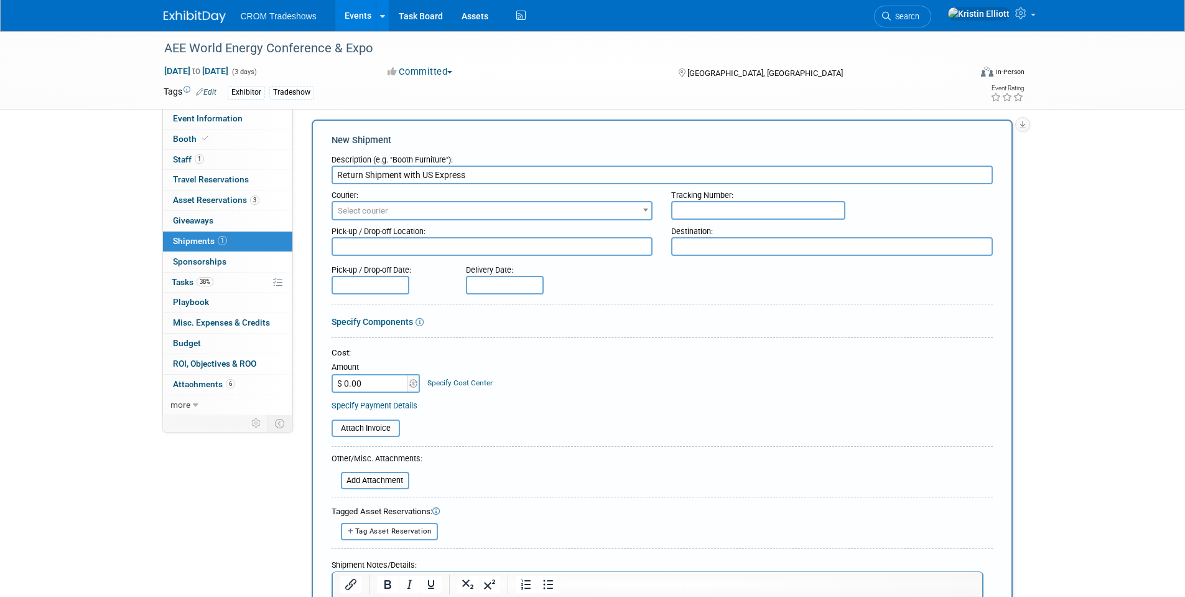
type input "Return Shipment with US Express"
click at [360, 248] on textarea at bounding box center [493, 246] width 322 height 19
paste textarea "SHEPARD EXPO SVCS AEEE WORLD 2025 CROM CORP BOOTH #333 1790 MARIETTA BLVD NW AT…"
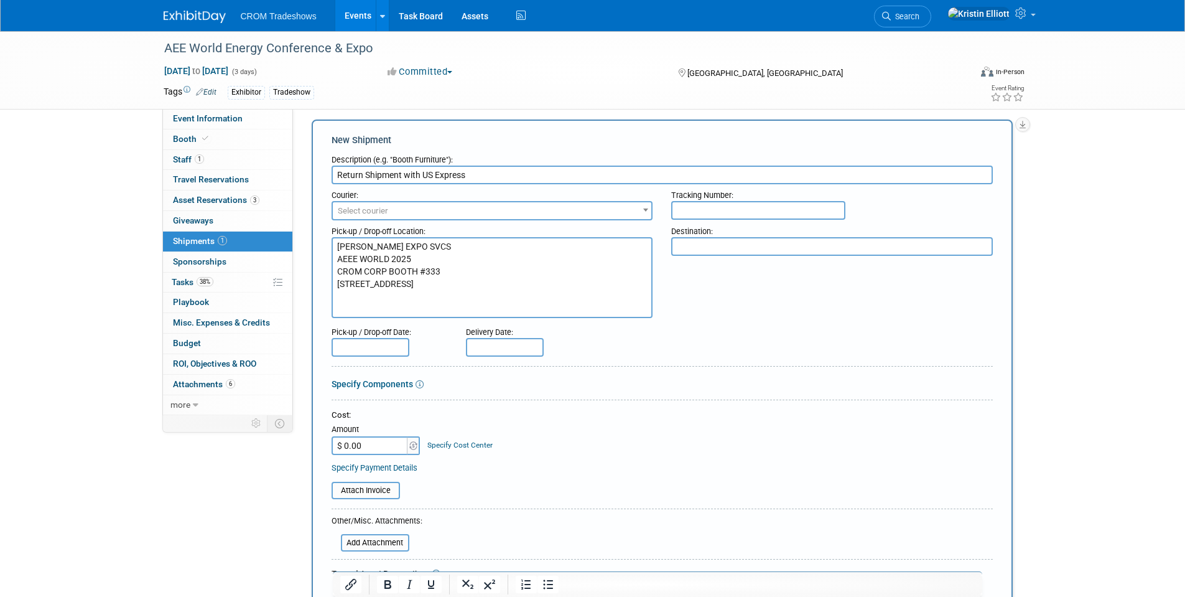
type textarea "SHEPARD EXPO SVCS AEEE WORLD 2025 CROM CORP BOOTH #333 1790 MARIETTA BLVD NW AT…"
click at [755, 251] on textarea at bounding box center [832, 246] width 322 height 19
type textarea "CROM HQ"
click at [376, 542] on input "file" at bounding box center [334, 542] width 148 height 15
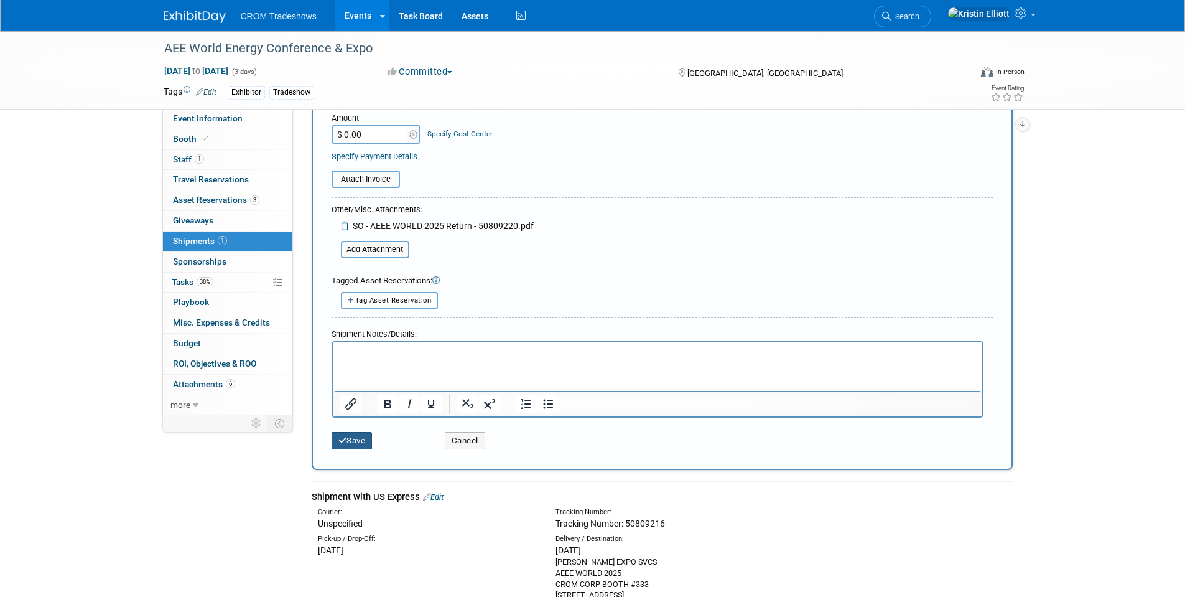
click at [355, 442] on button "Save" at bounding box center [352, 440] width 41 height 17
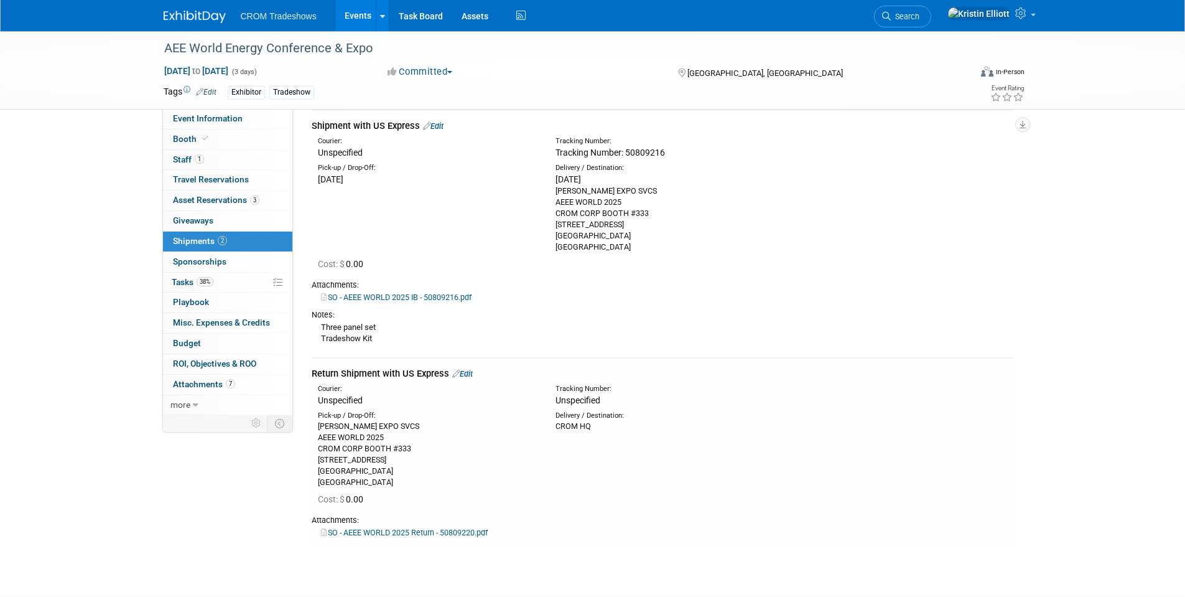
scroll to position [11, 0]
